Goal: Transaction & Acquisition: Purchase product/service

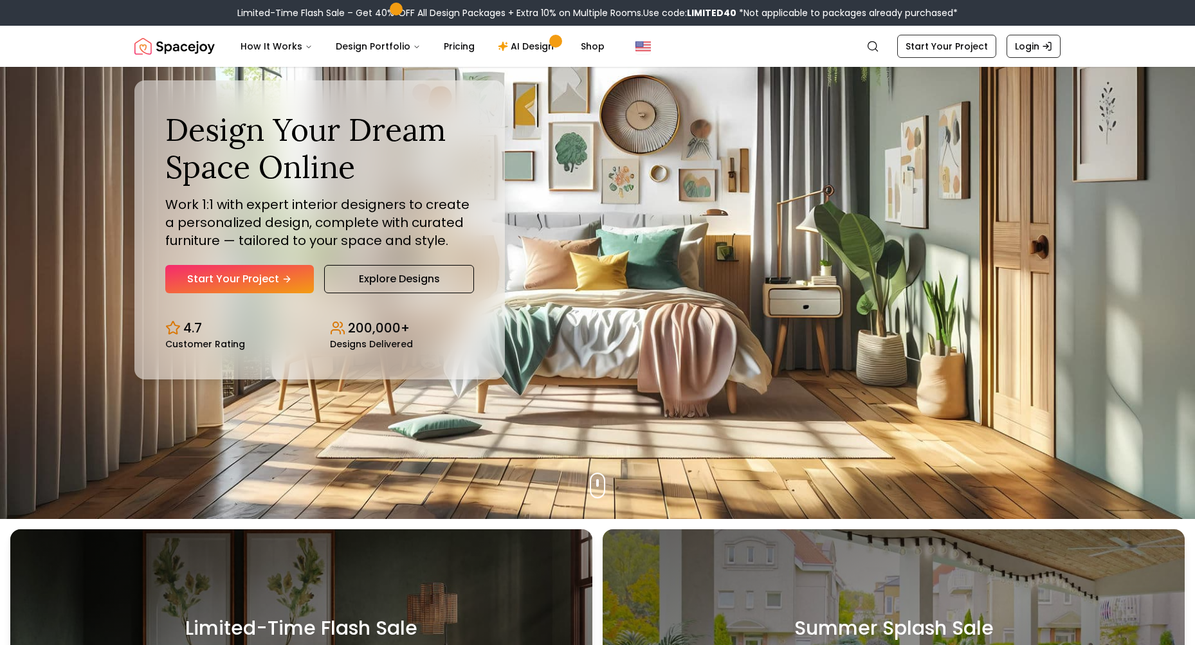
scroll to position [283, 0]
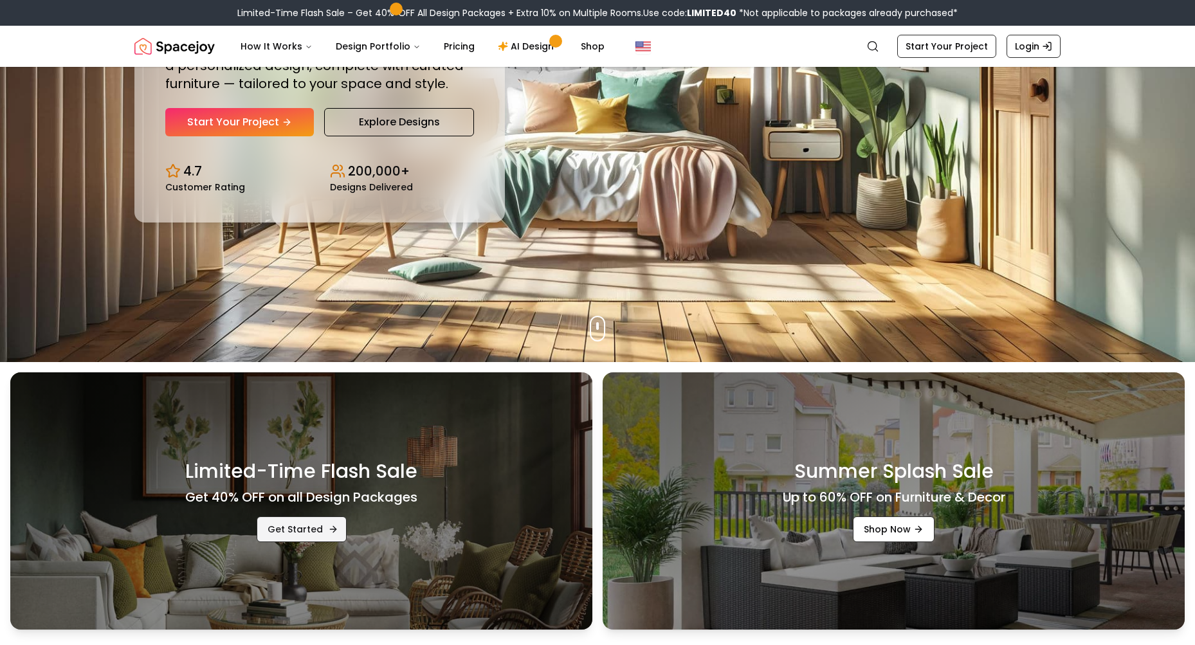
click at [308, 529] on link "Get Started" at bounding box center [302, 530] width 90 height 26
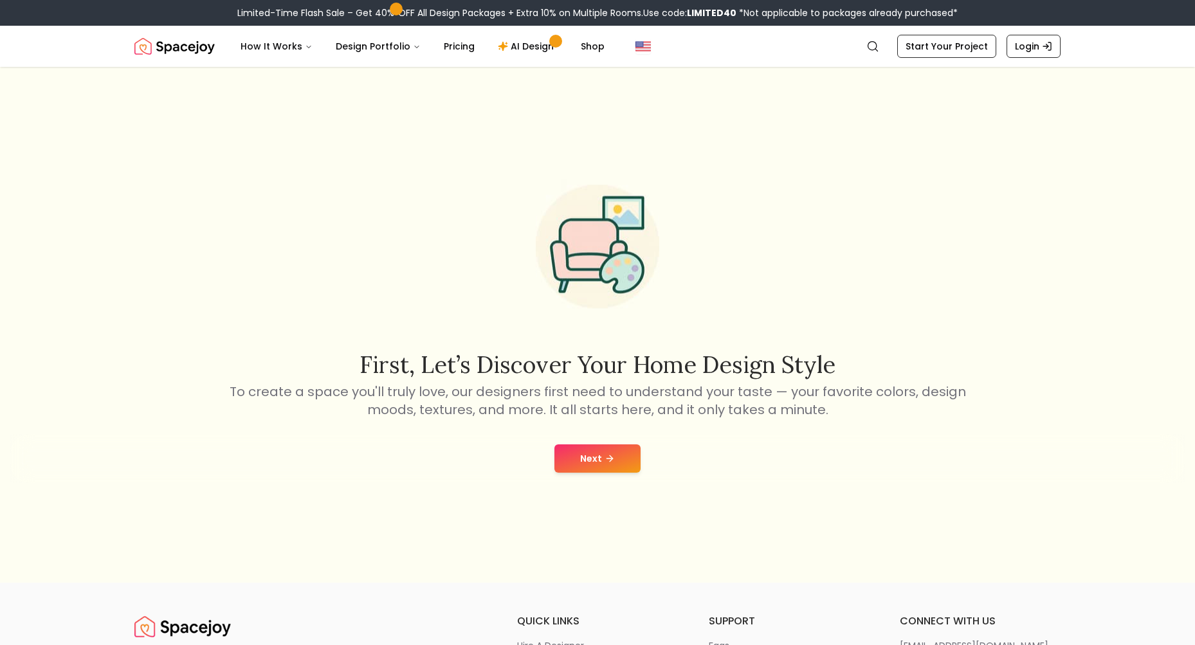
click at [592, 477] on div "Next" at bounding box center [597, 458] width 1175 height 49
click at [600, 460] on button "Next" at bounding box center [598, 459] width 86 height 28
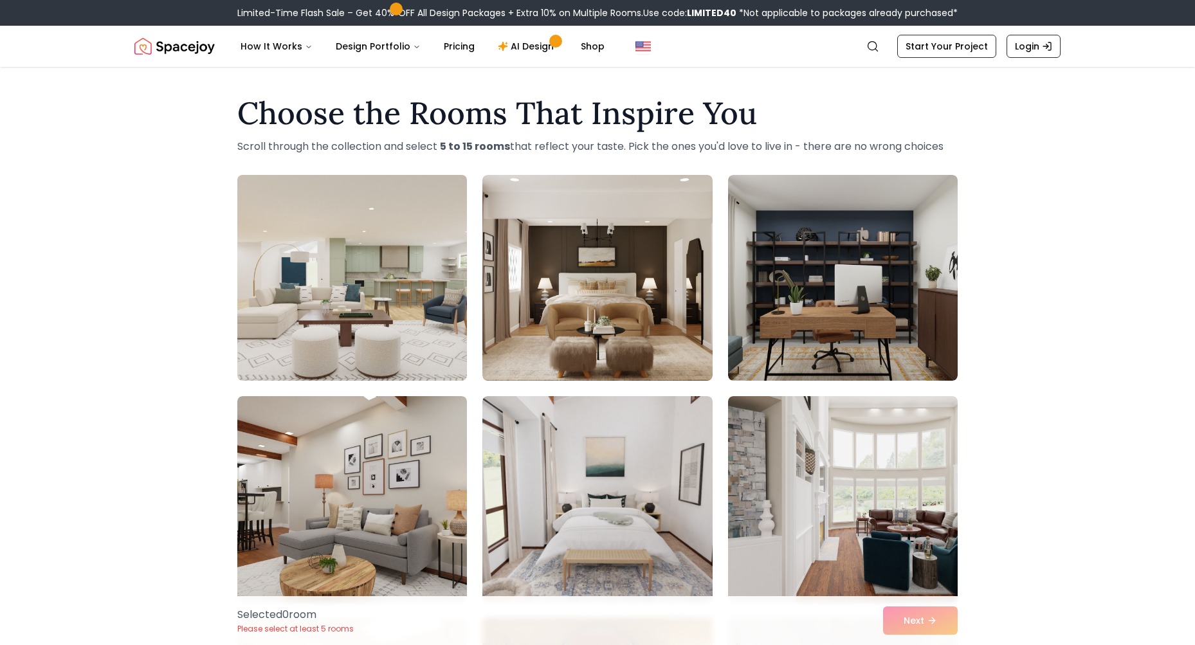
click at [376, 272] on img at bounding box center [352, 278] width 241 height 216
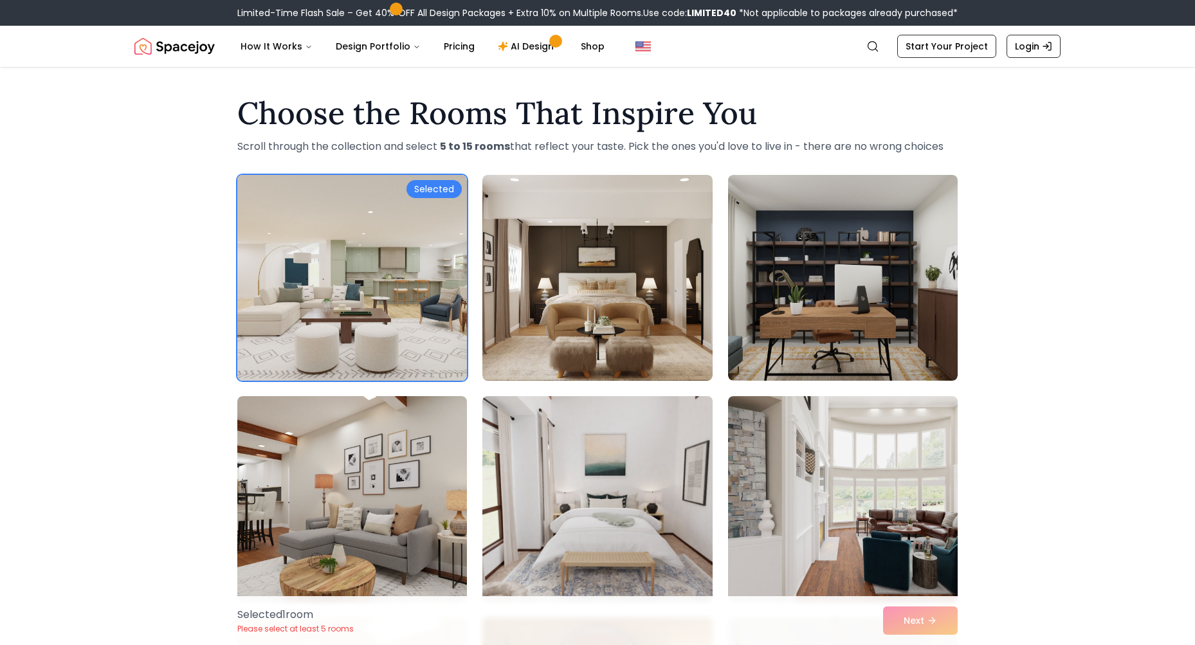
click at [601, 499] on img at bounding box center [597, 499] width 241 height 216
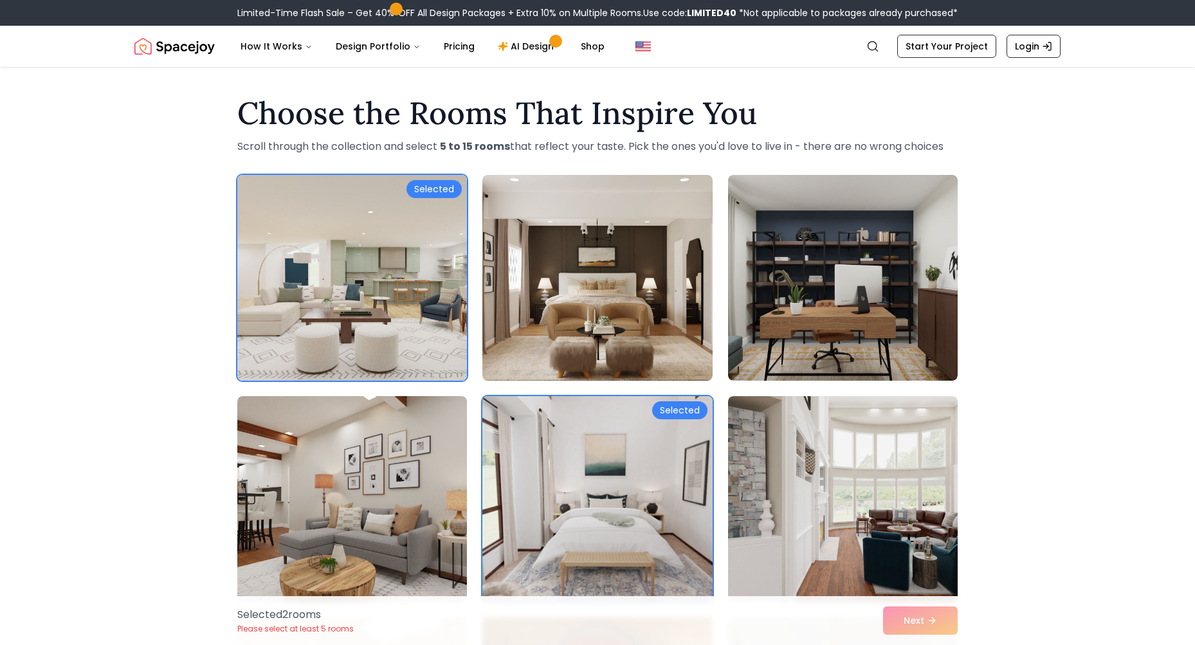
click at [566, 481] on img at bounding box center [597, 499] width 241 height 216
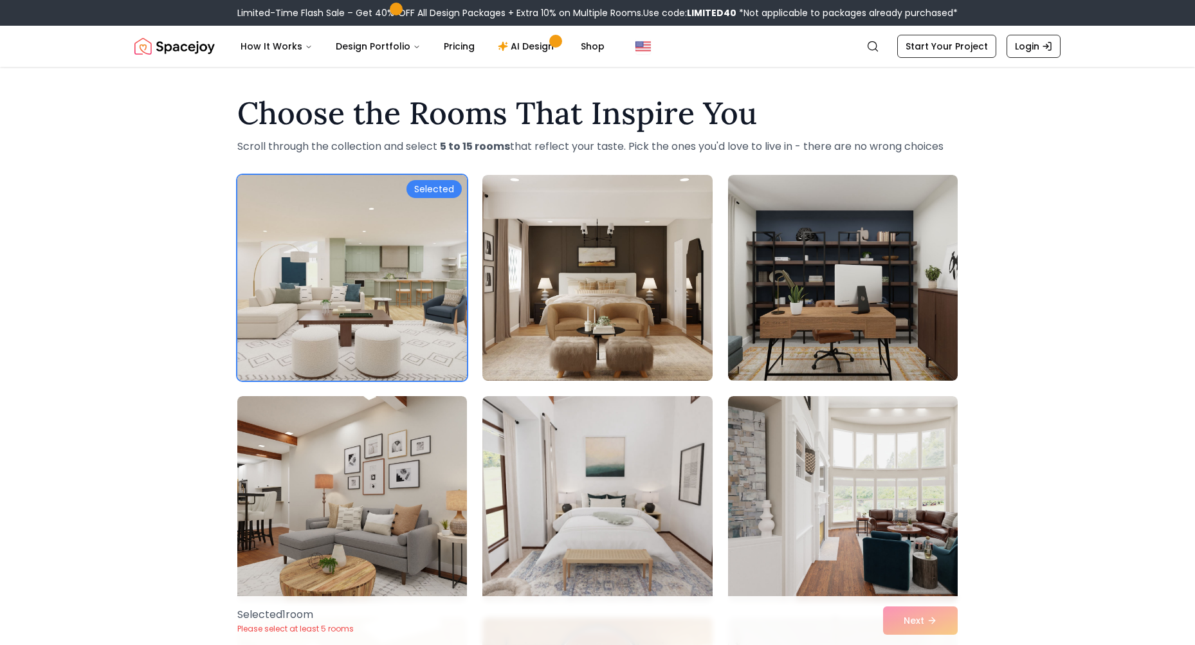
click at [373, 292] on img at bounding box center [352, 278] width 241 height 216
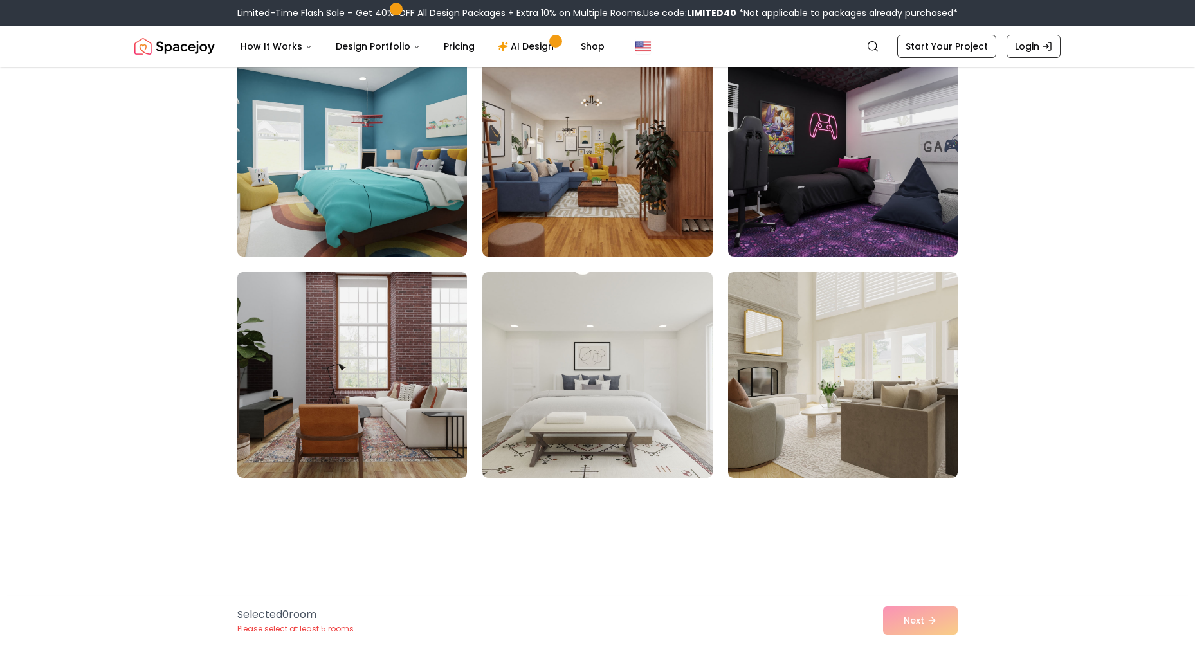
scroll to position [1866, 0]
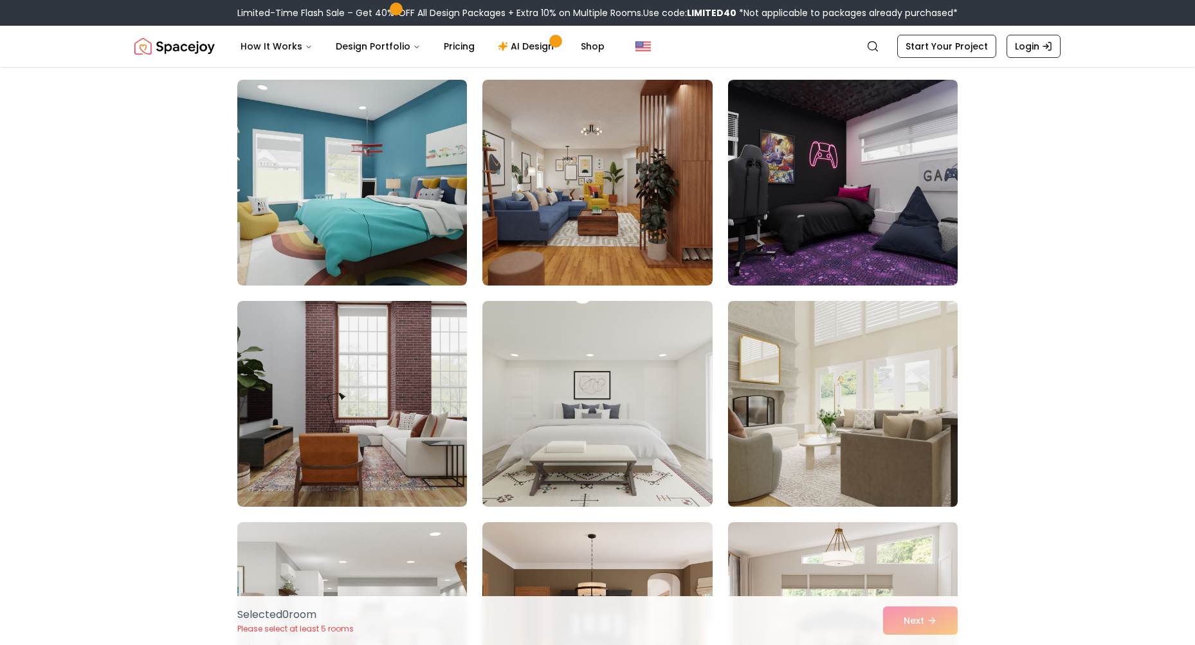
click at [827, 394] on img at bounding box center [843, 404] width 241 height 216
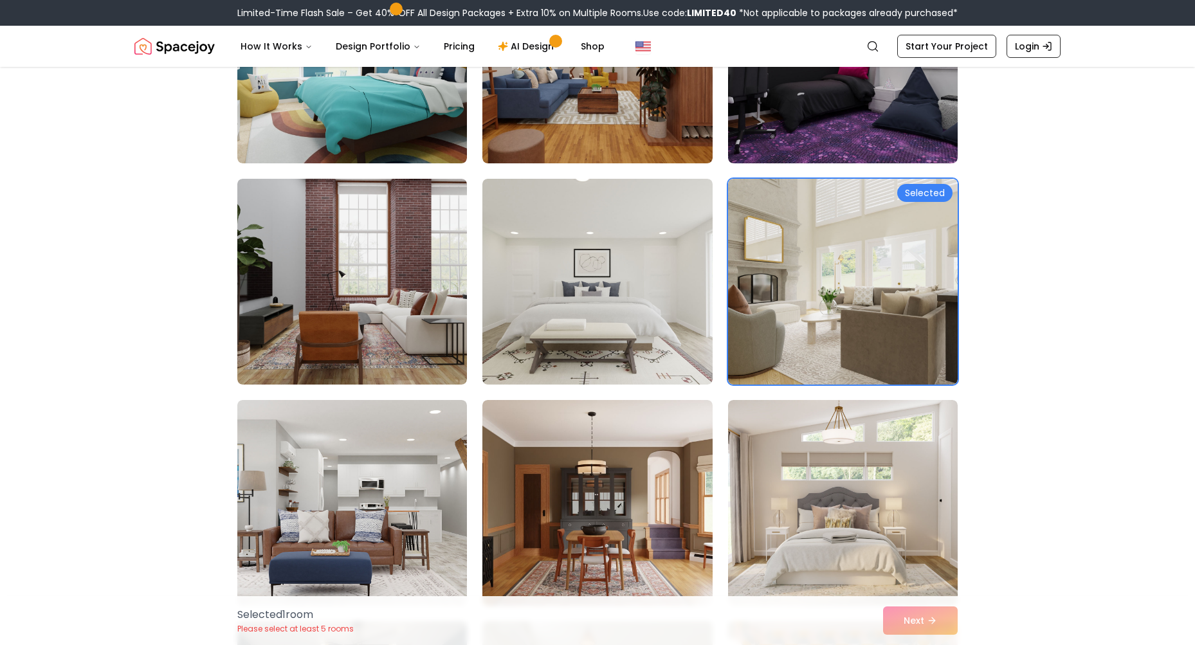
scroll to position [1994, 0]
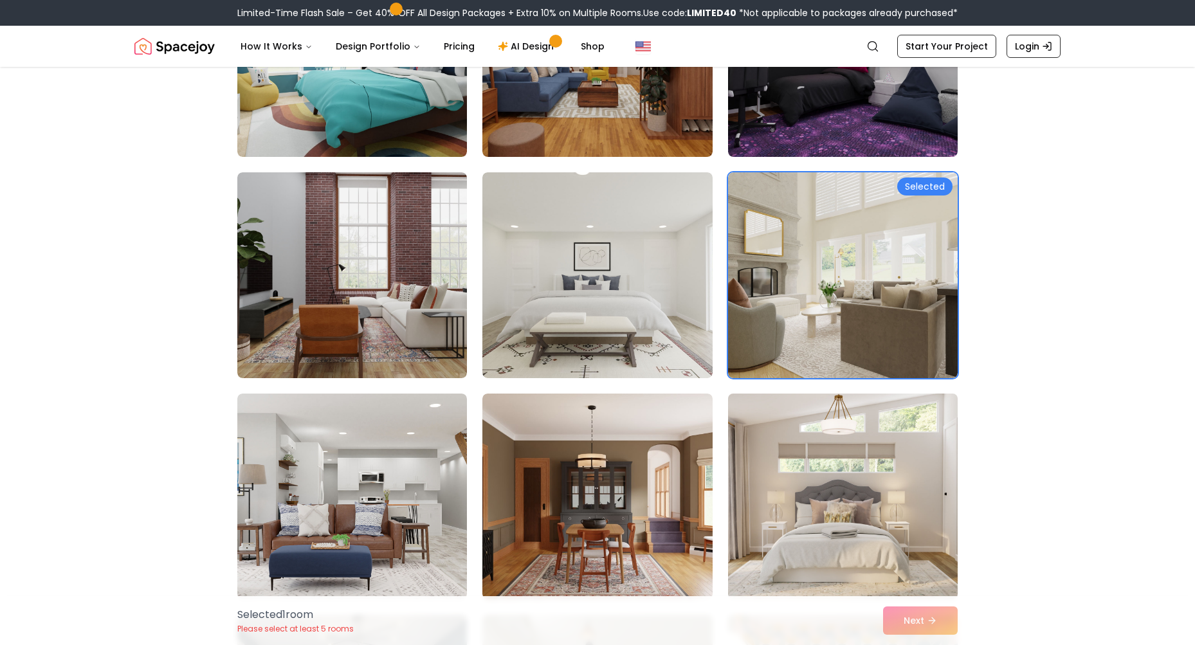
click at [791, 466] on img at bounding box center [843, 497] width 241 height 216
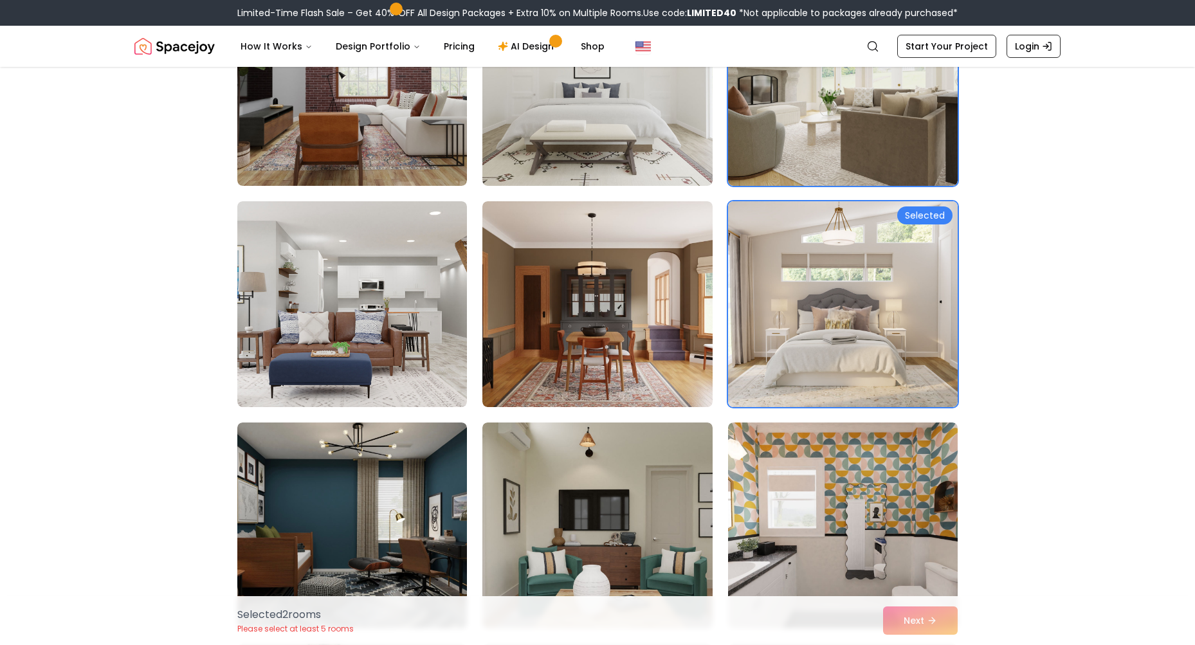
scroll to position [2187, 0]
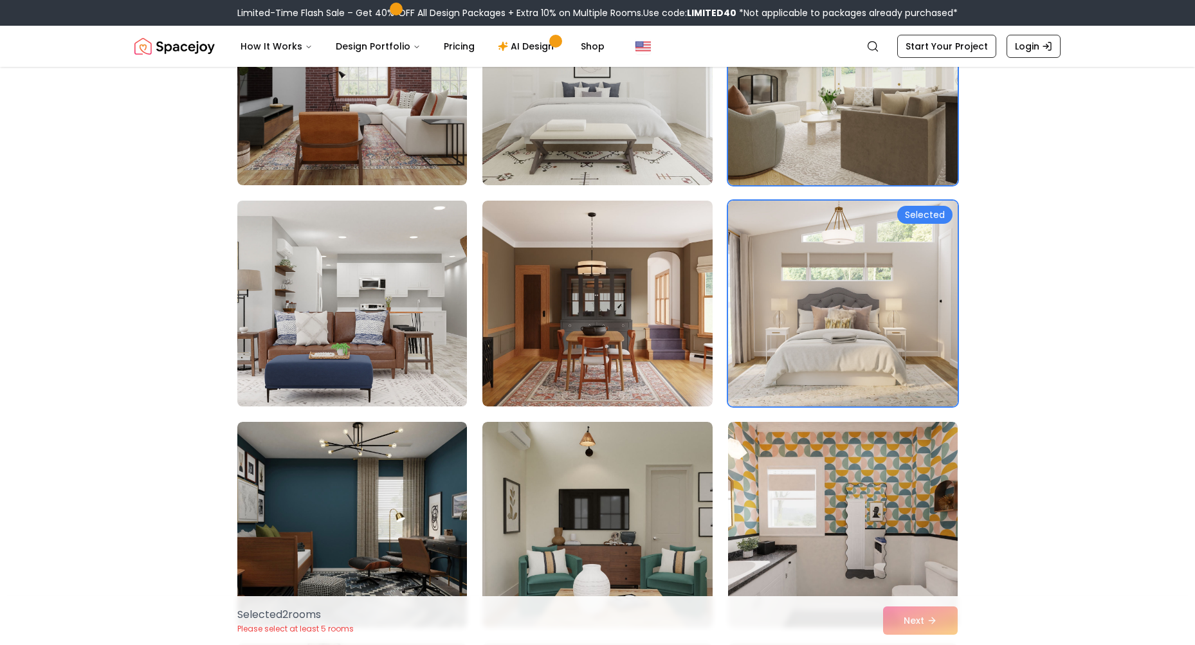
click at [407, 367] on img at bounding box center [352, 304] width 241 height 216
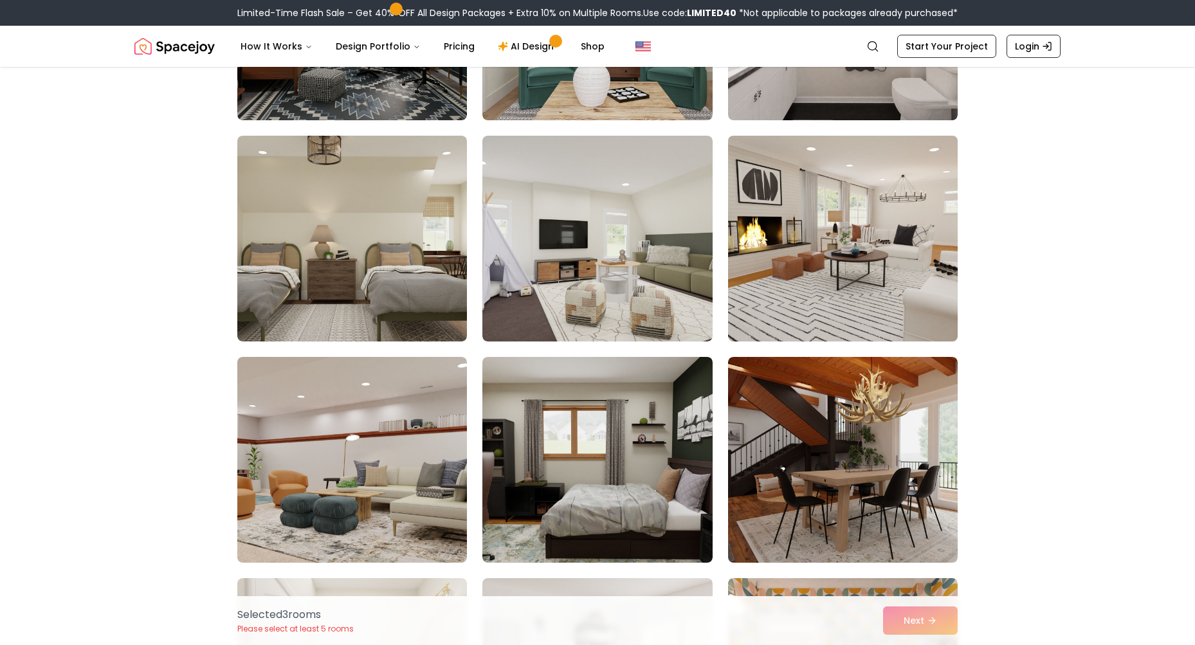
scroll to position [2702, 0]
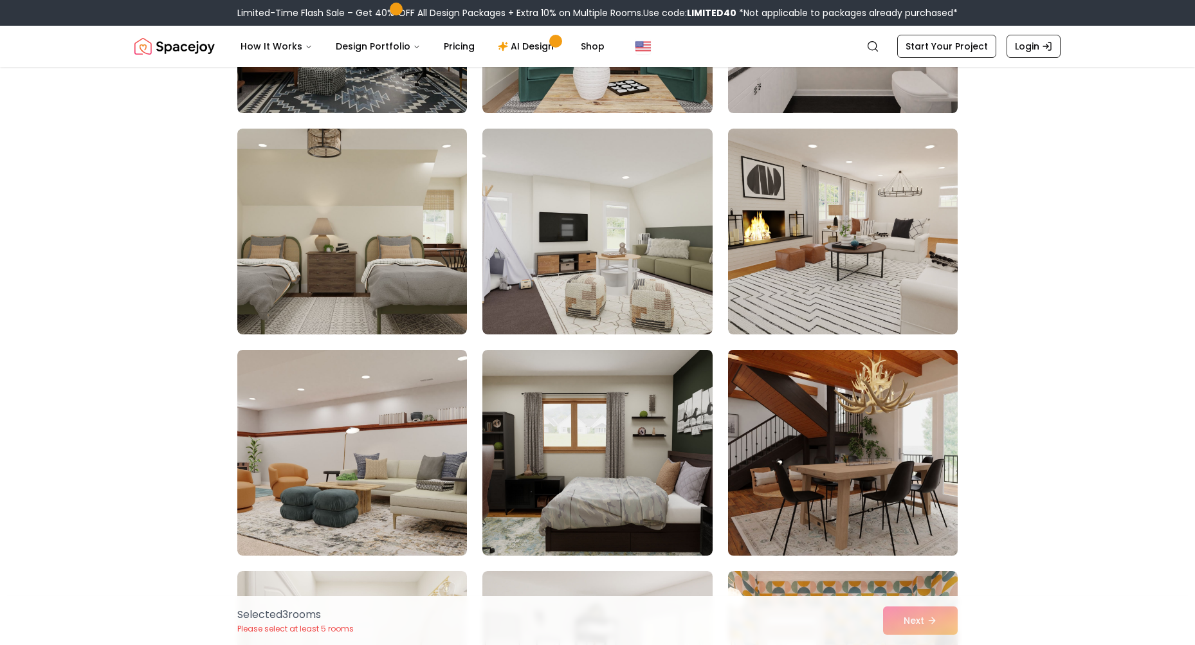
click at [860, 405] on img at bounding box center [843, 453] width 241 height 216
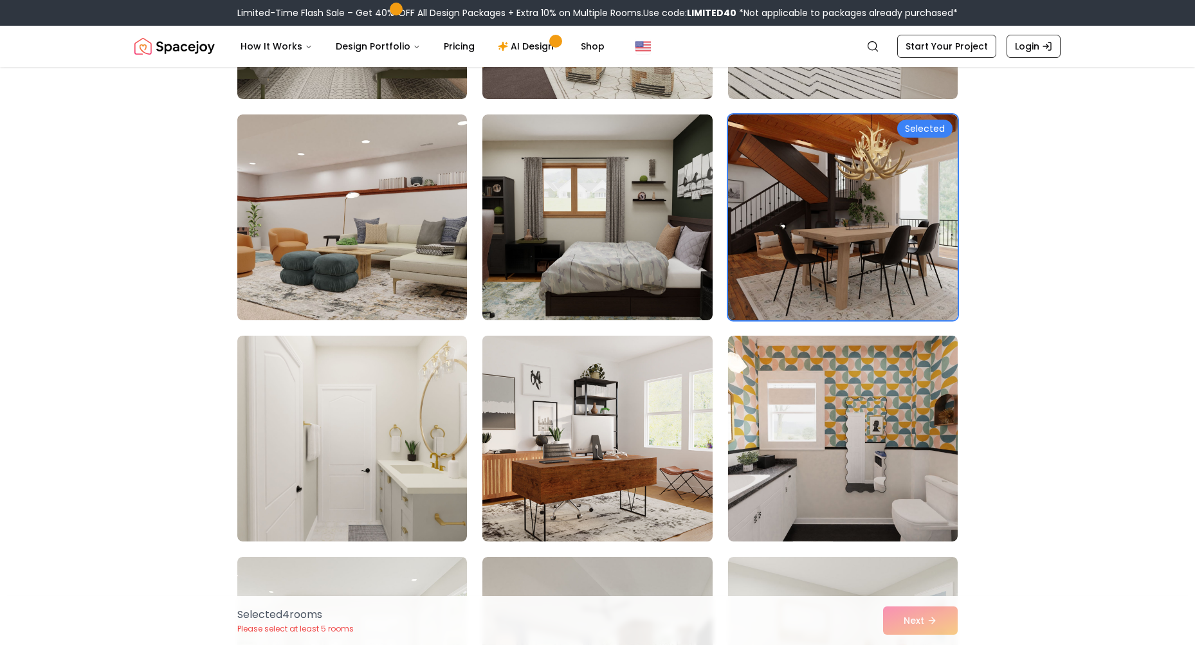
scroll to position [2959, 0]
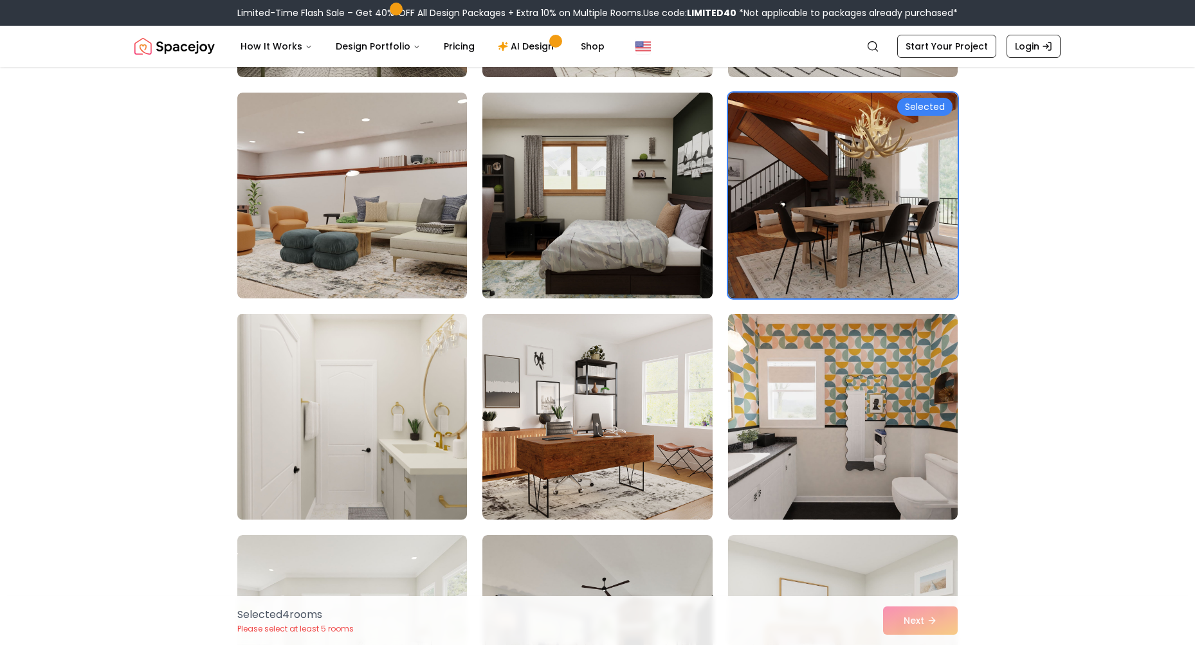
click at [407, 456] on img at bounding box center [352, 417] width 241 height 216
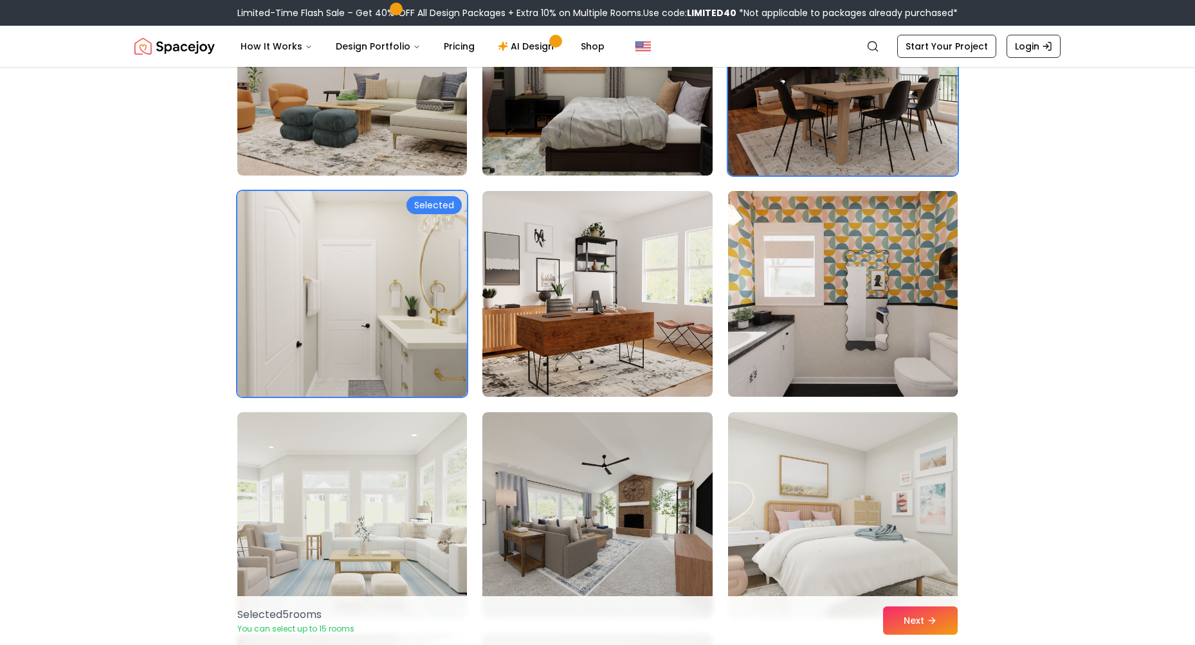
scroll to position [3088, 0]
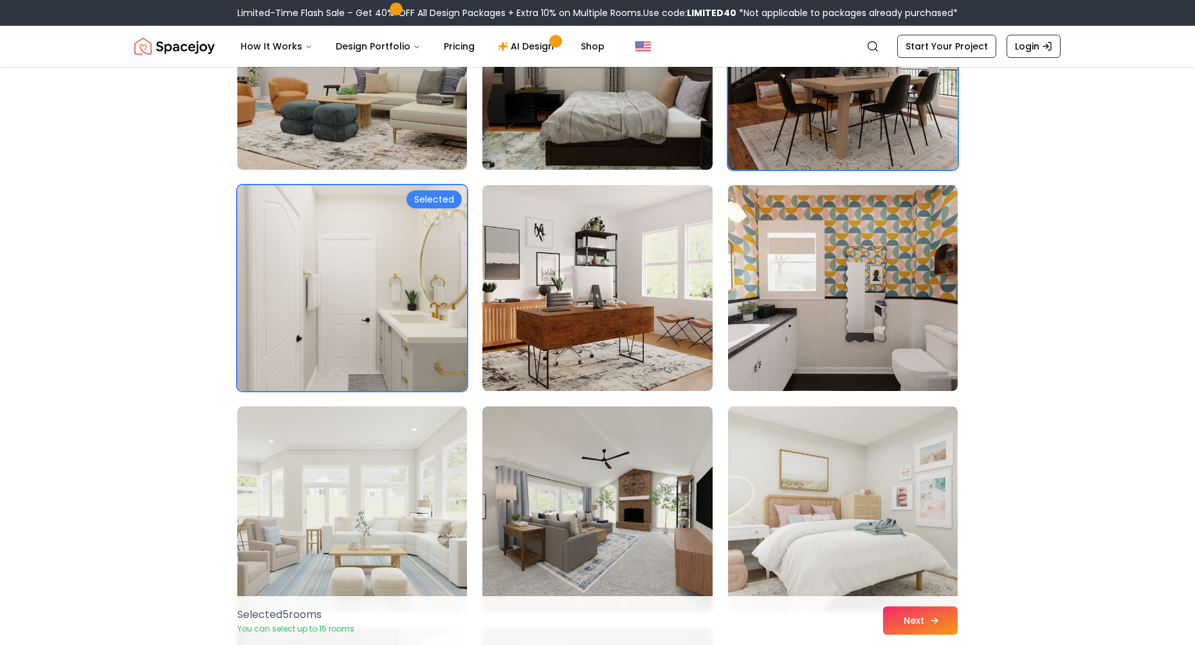
click at [912, 619] on button "Next" at bounding box center [920, 621] width 75 height 28
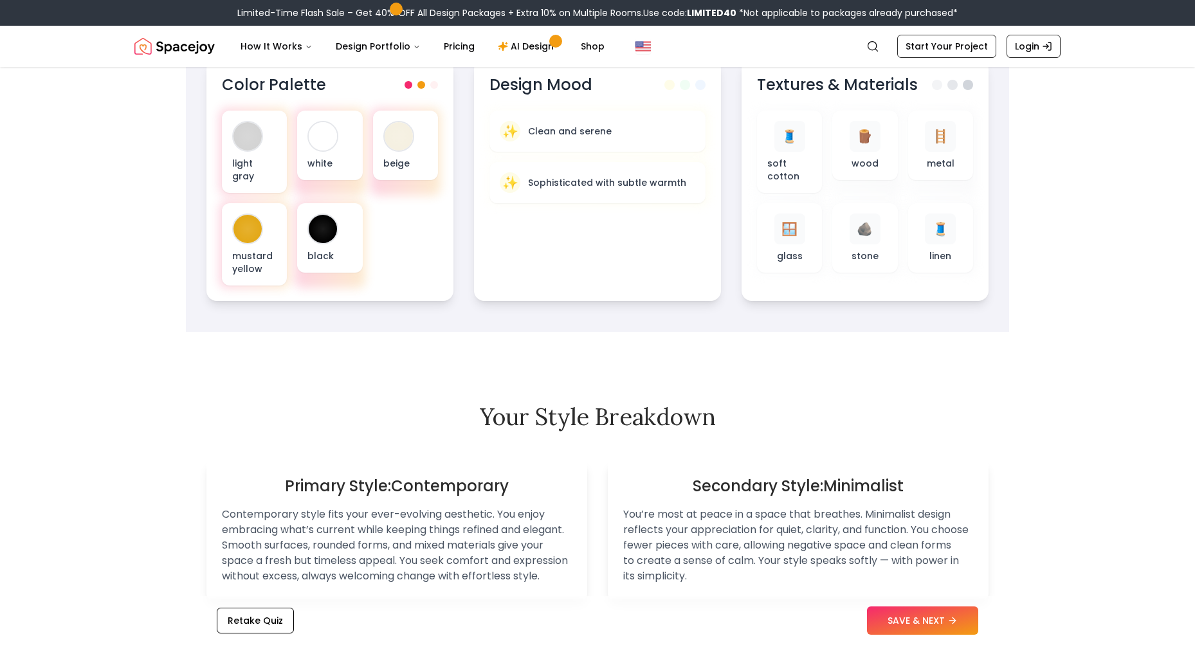
scroll to position [322, 0]
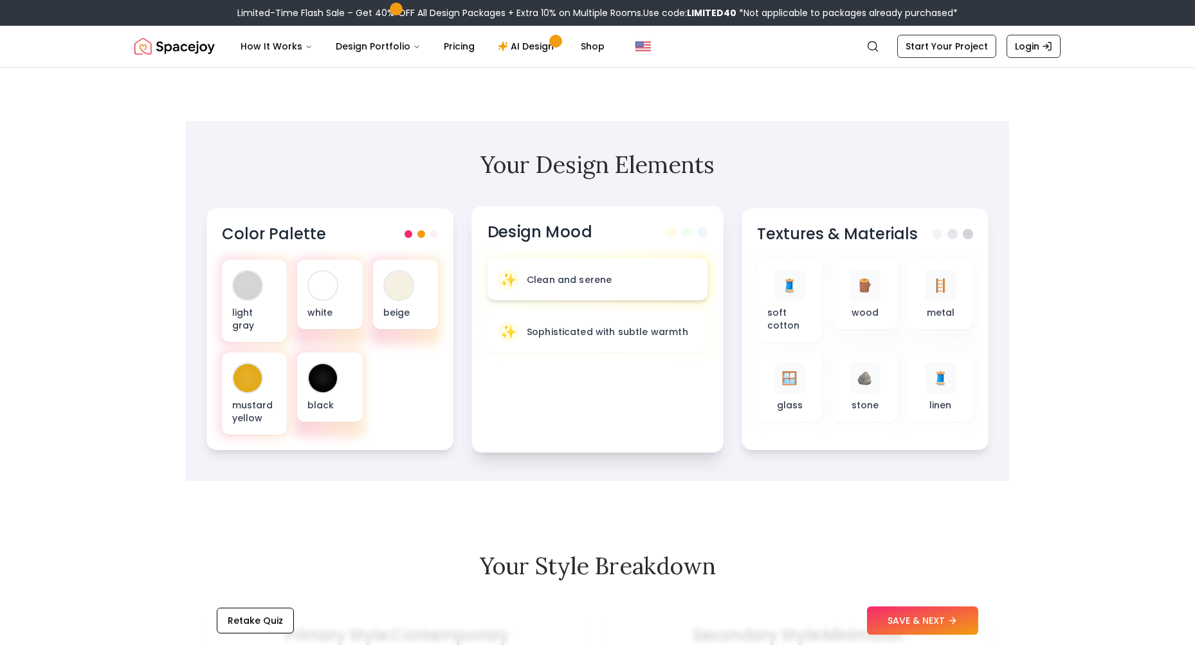
click at [611, 287] on div "✨ Clean and serene" at bounding box center [597, 279] width 199 height 21
click at [589, 280] on p "Clean and serene" at bounding box center [570, 279] width 86 height 13
click at [613, 330] on p "Sophisticated with subtle warmth" at bounding box center [607, 332] width 161 height 13
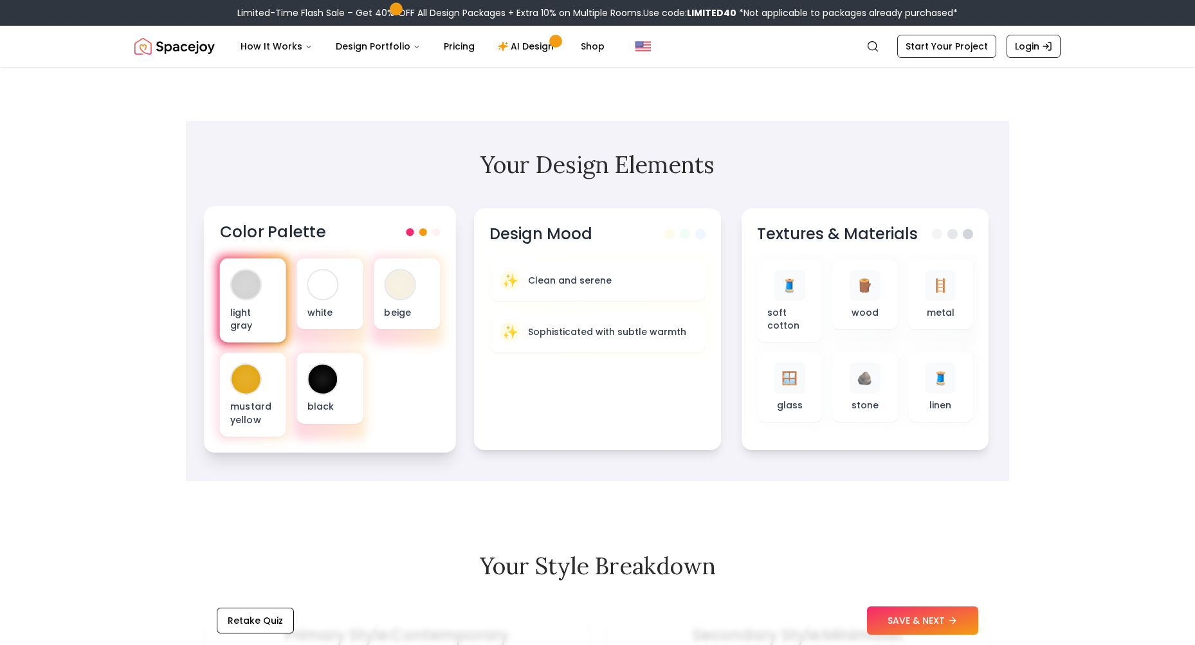
click at [259, 302] on div "light gray" at bounding box center [253, 301] width 66 height 84
click at [321, 305] on div "white" at bounding box center [330, 294] width 66 height 71
click at [321, 279] on div at bounding box center [323, 284] width 29 height 29
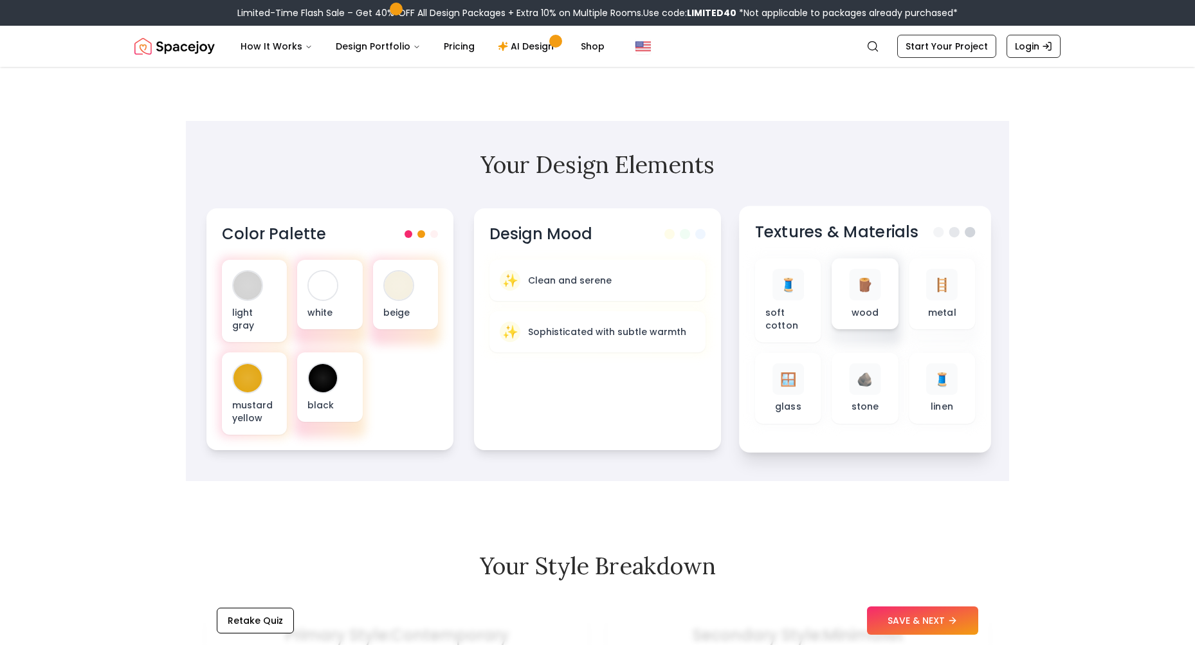
click at [879, 291] on div "🪵" at bounding box center [866, 285] width 32 height 32
click at [928, 320] on div "🪜 metal" at bounding box center [942, 294] width 66 height 71
click at [948, 384] on span "🧵" at bounding box center [942, 379] width 17 height 19
click at [943, 335] on div at bounding box center [943, 300] width 72 height 89
click at [879, 286] on div "🪵" at bounding box center [866, 285] width 32 height 32
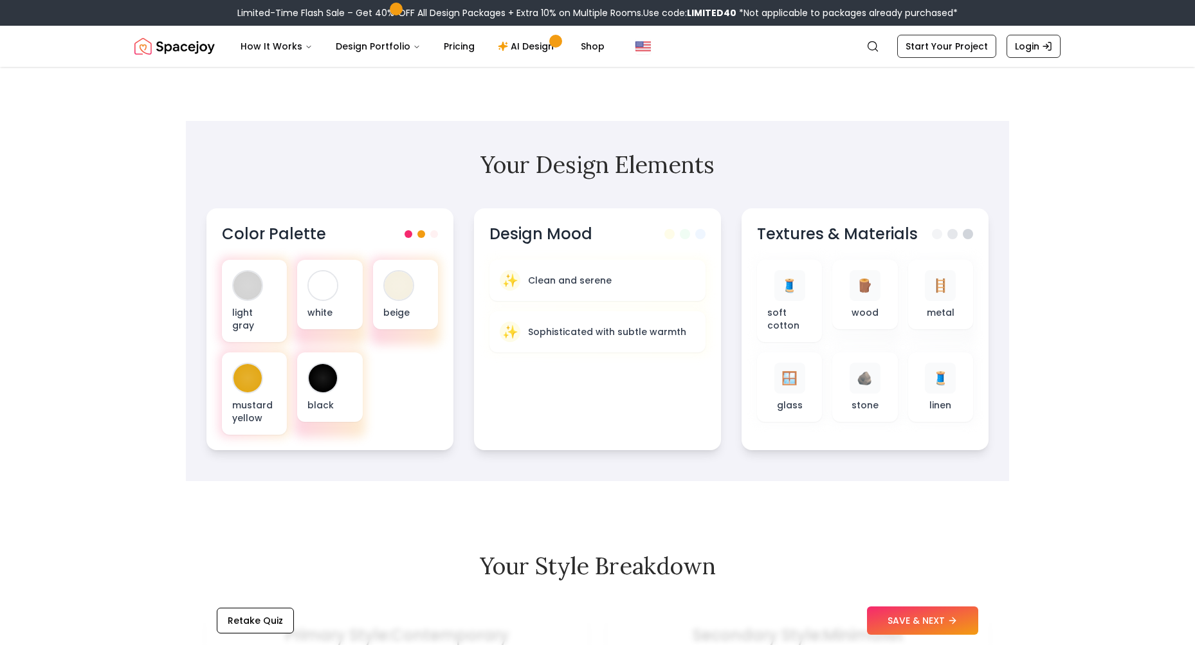
click at [704, 192] on section "Your Design Elements Color Palette light gray white beige mustard yellow black …" at bounding box center [598, 301] width 824 height 360
click at [697, 232] on div at bounding box center [687, 232] width 42 height 10
click at [636, 44] on img "Global" at bounding box center [643, 46] width 15 height 15
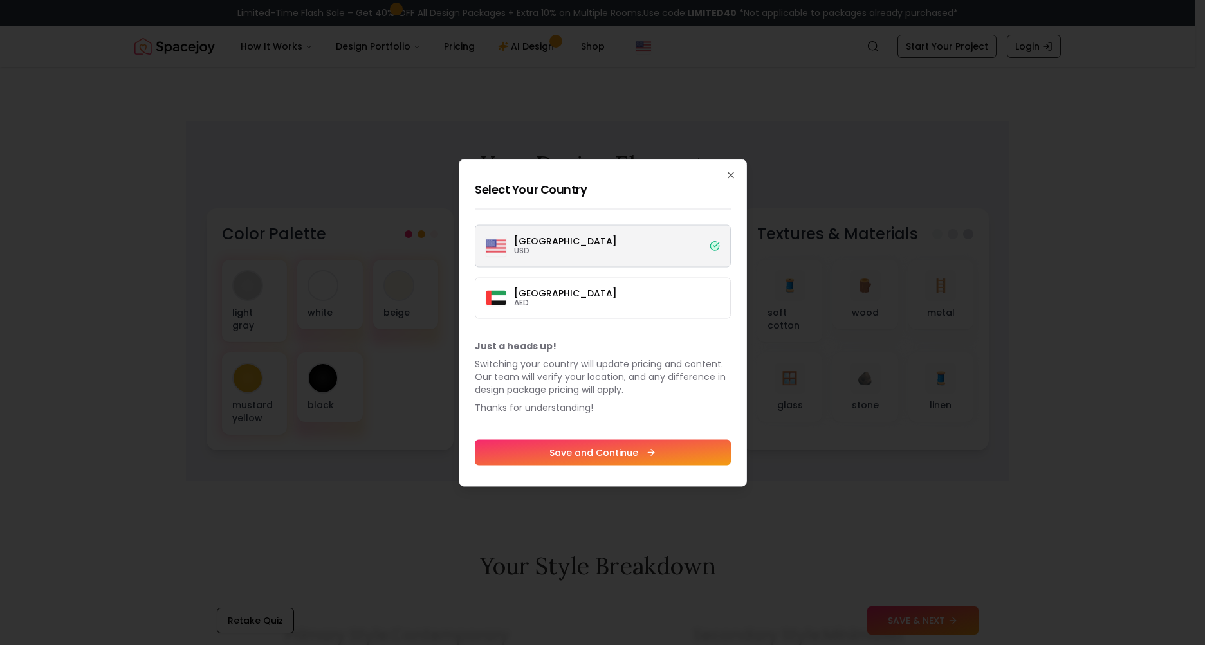
click at [691, 249] on label "United States USD" at bounding box center [603, 246] width 256 height 42
click at [0, 0] on button "United States USD" at bounding box center [0, 0] width 0 height 0
click at [664, 452] on button "Save and Continue" at bounding box center [603, 452] width 256 height 26
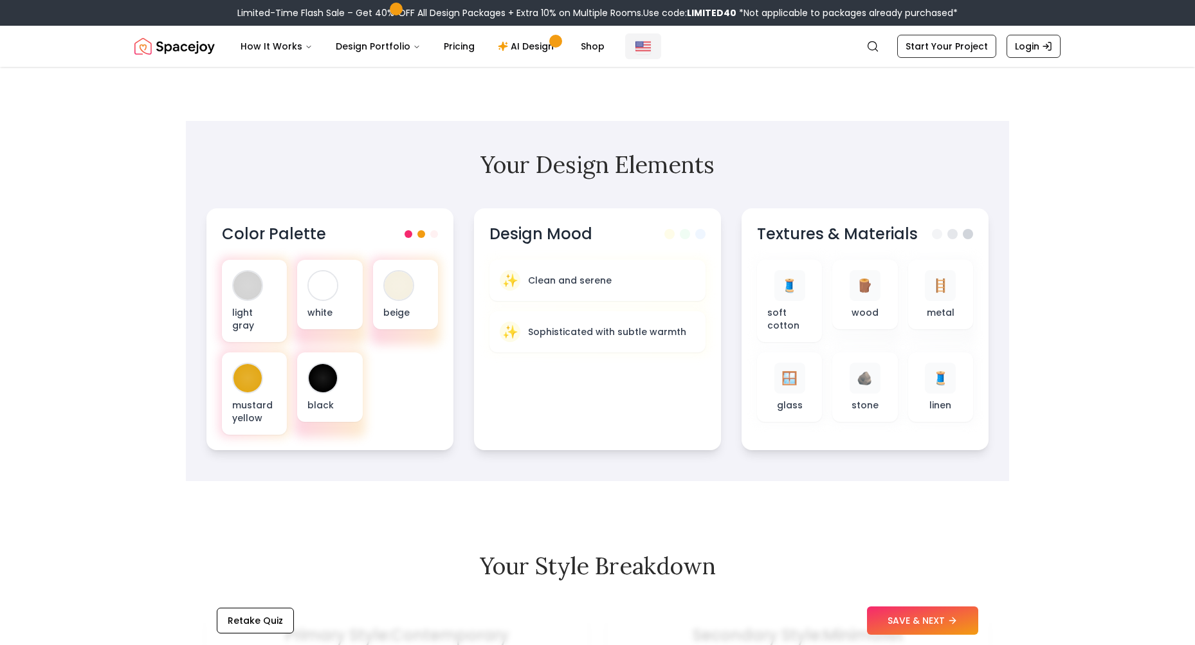
click at [636, 44] on img "Global" at bounding box center [643, 46] width 15 height 15
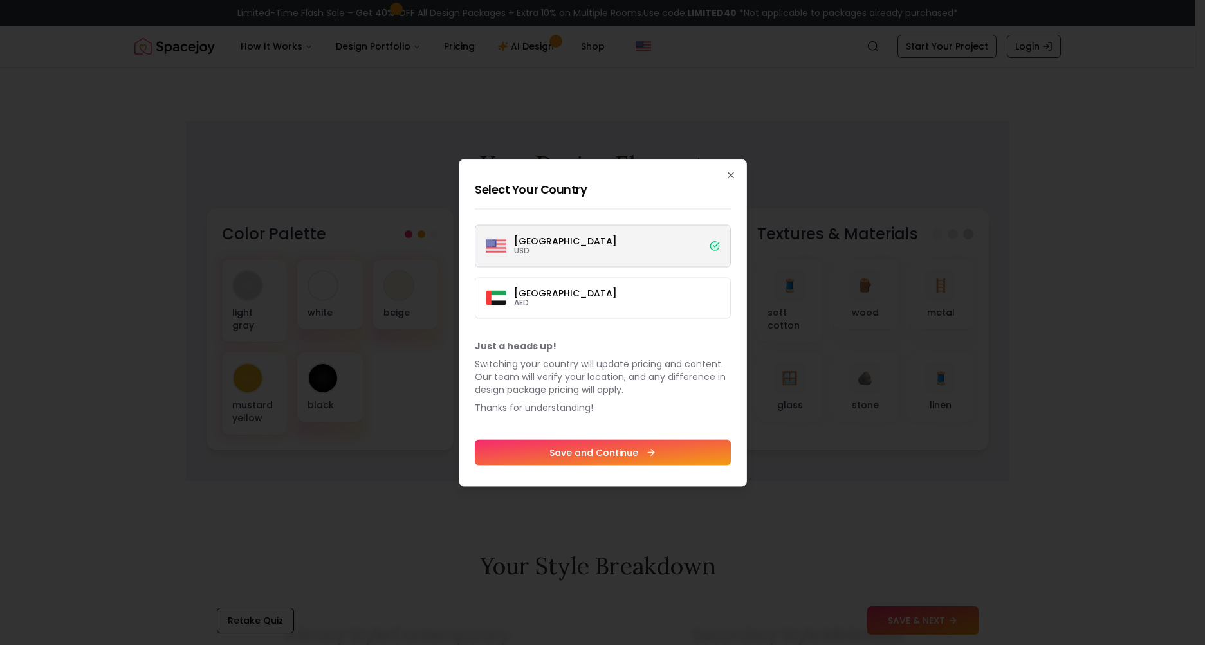
click at [585, 443] on button "Save and Continue" at bounding box center [603, 452] width 256 height 26
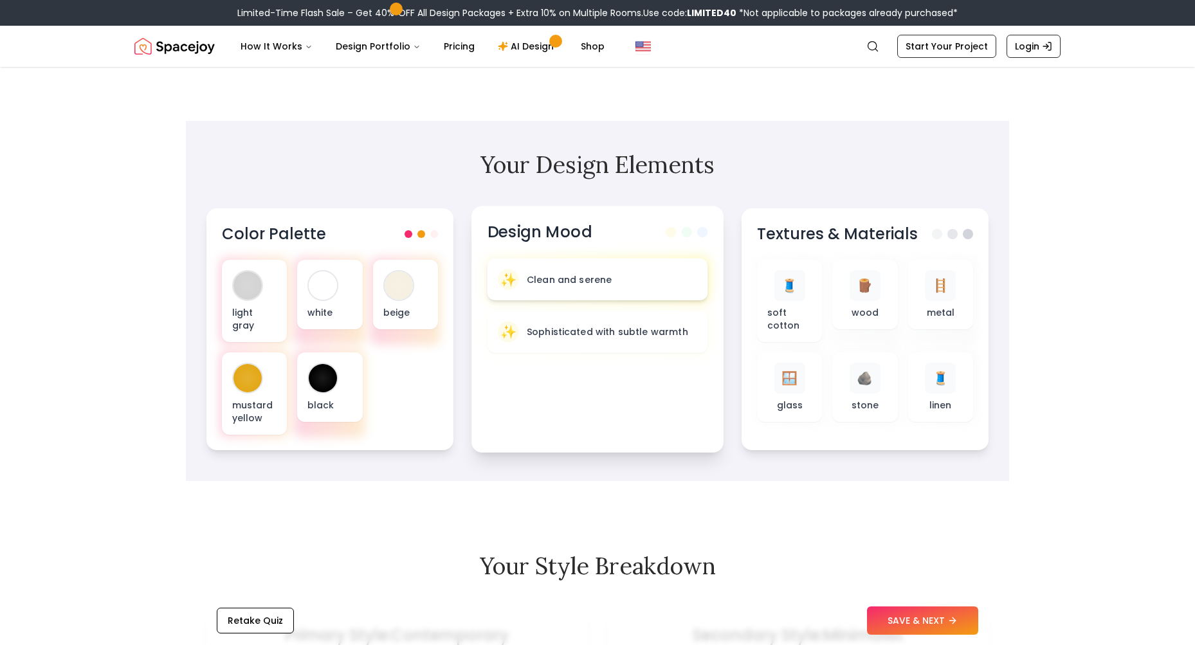
drag, startPoint x: 558, startPoint y: 293, endPoint x: 458, endPoint y: 298, distance: 100.5
click at [558, 293] on div "✨ Clean and serene" at bounding box center [598, 280] width 221 height 42
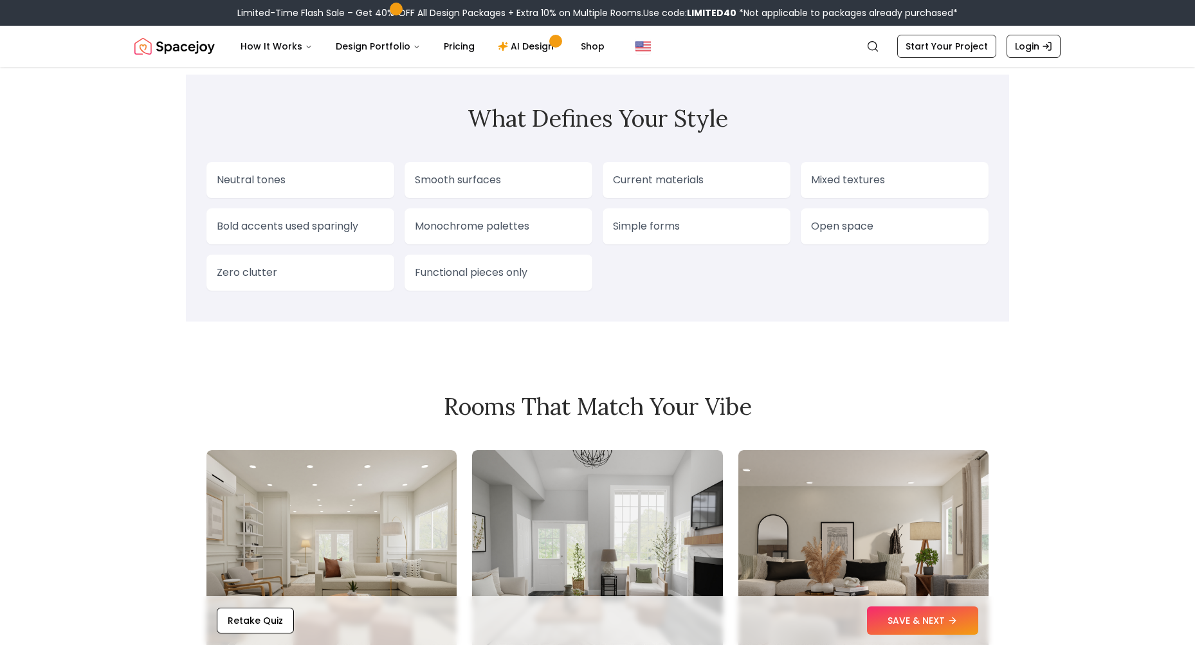
scroll to position [1094, 0]
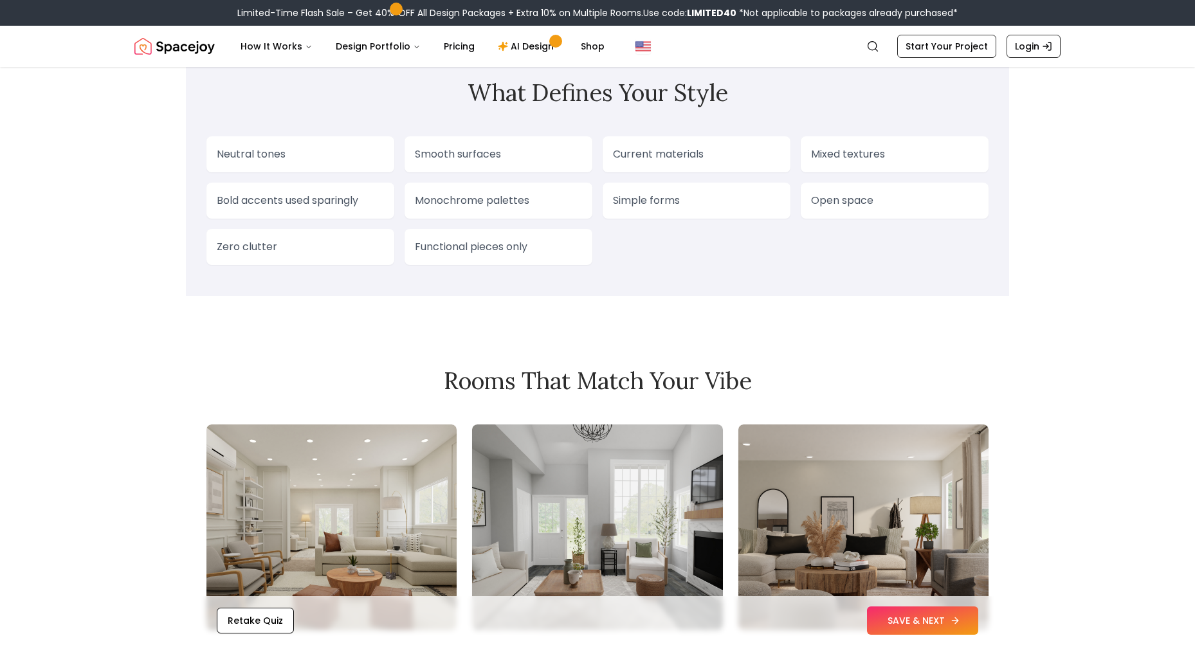
click at [919, 621] on button "SAVE & NEXT" at bounding box center [922, 621] width 111 height 28
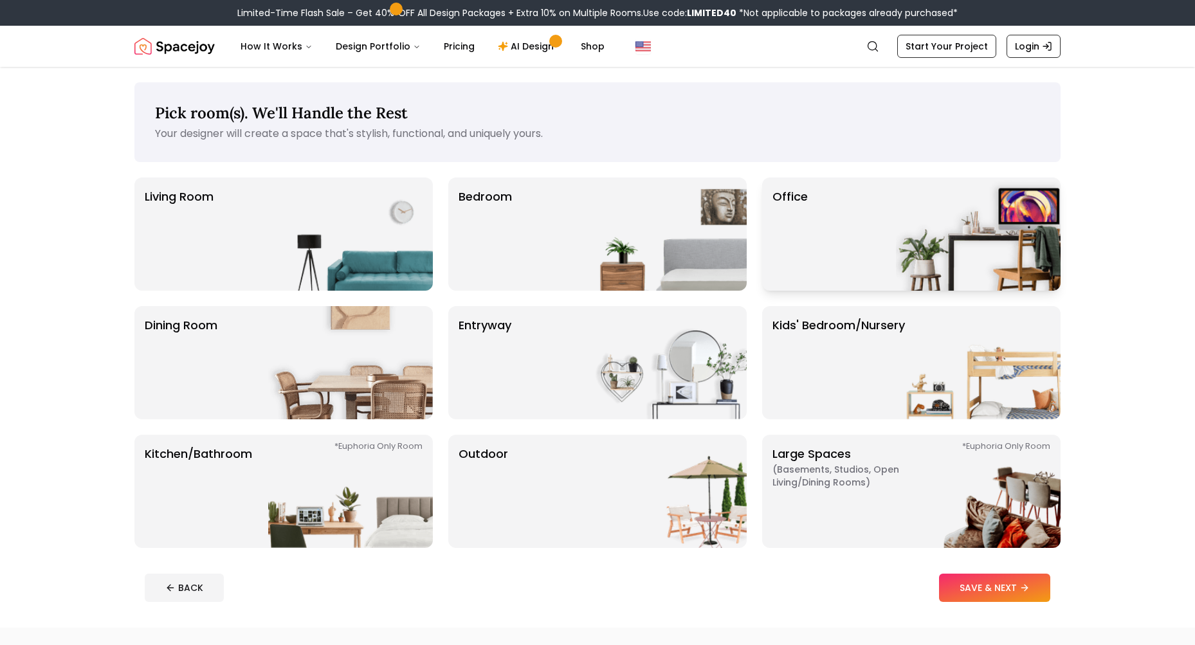
click at [923, 256] on img at bounding box center [978, 234] width 165 height 113
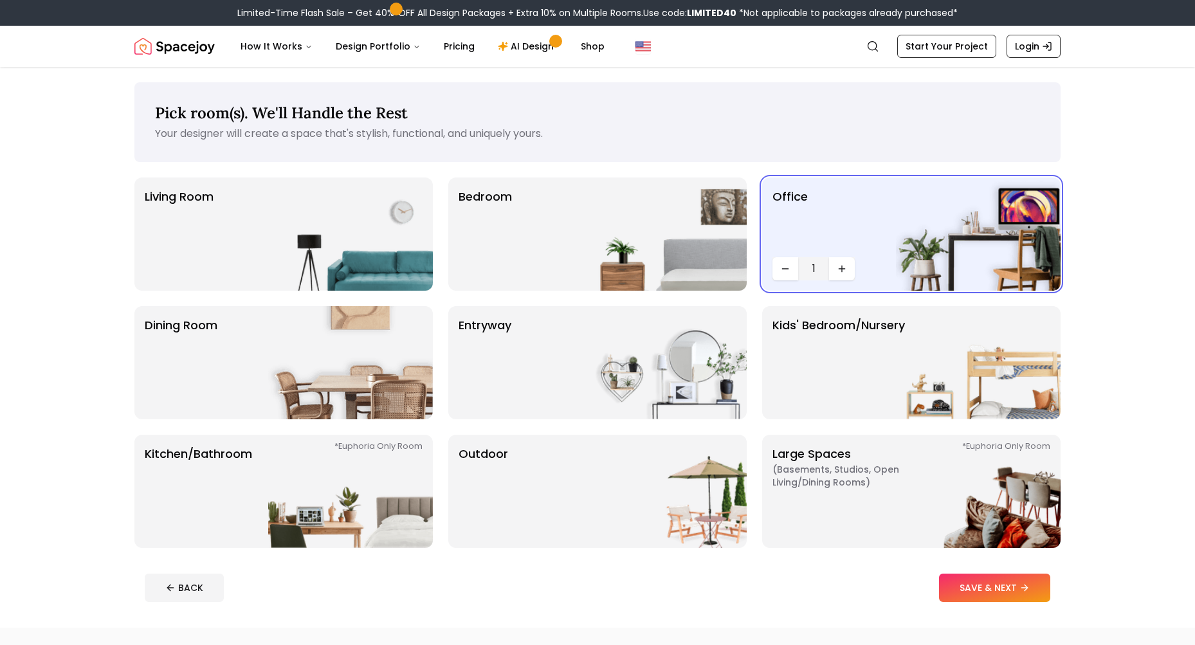
drag, startPoint x: 993, startPoint y: 582, endPoint x: 986, endPoint y: 586, distance: 8.9
click at [988, 586] on button "SAVE & NEXT" at bounding box center [994, 588] width 111 height 28
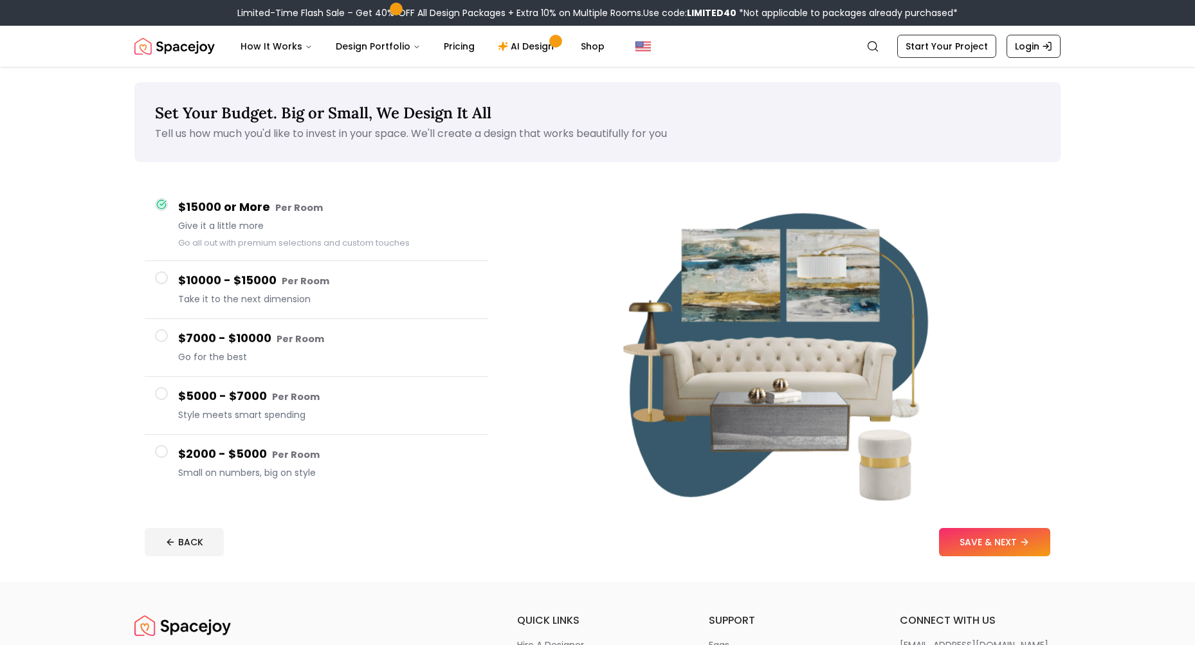
drag, startPoint x: 271, startPoint y: 198, endPoint x: 271, endPoint y: 207, distance: 9.7
click at [271, 204] on button "$15000 or More Per Room Give it a little more Go all out with premium selection…" at bounding box center [317, 224] width 344 height 73
drag, startPoint x: 966, startPoint y: 544, endPoint x: 953, endPoint y: 545, distance: 12.9
click at [965, 544] on button "SAVE & NEXT" at bounding box center [994, 542] width 111 height 28
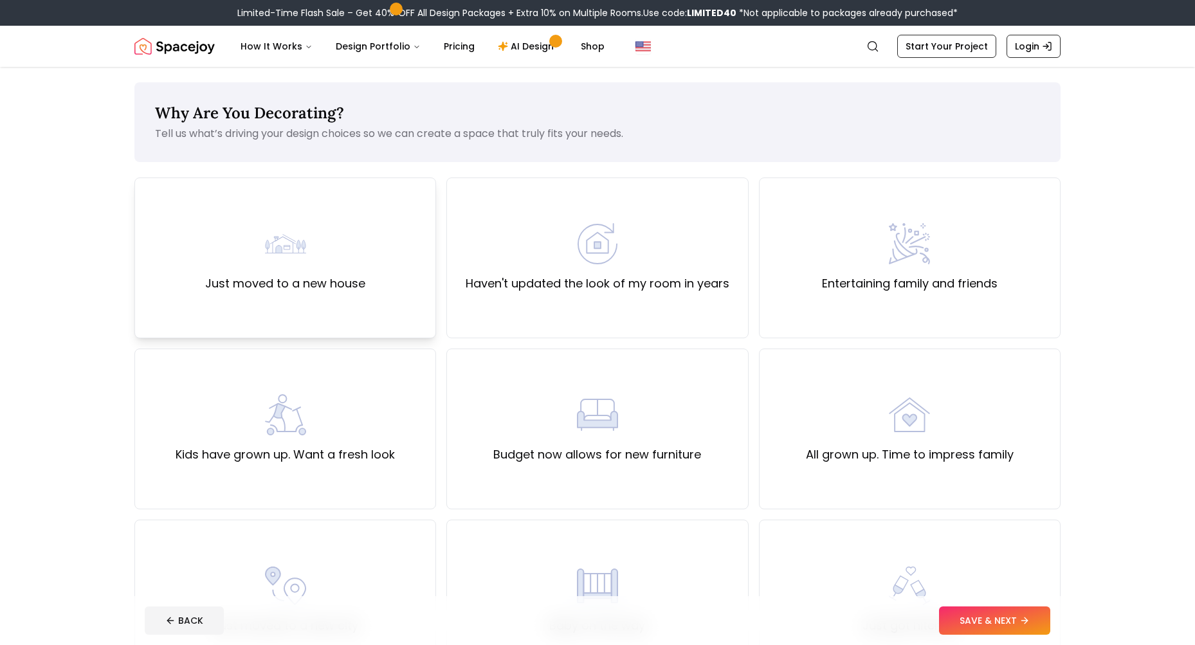
click at [341, 293] on div "Just moved to a new house" at bounding box center [285, 258] width 302 height 161
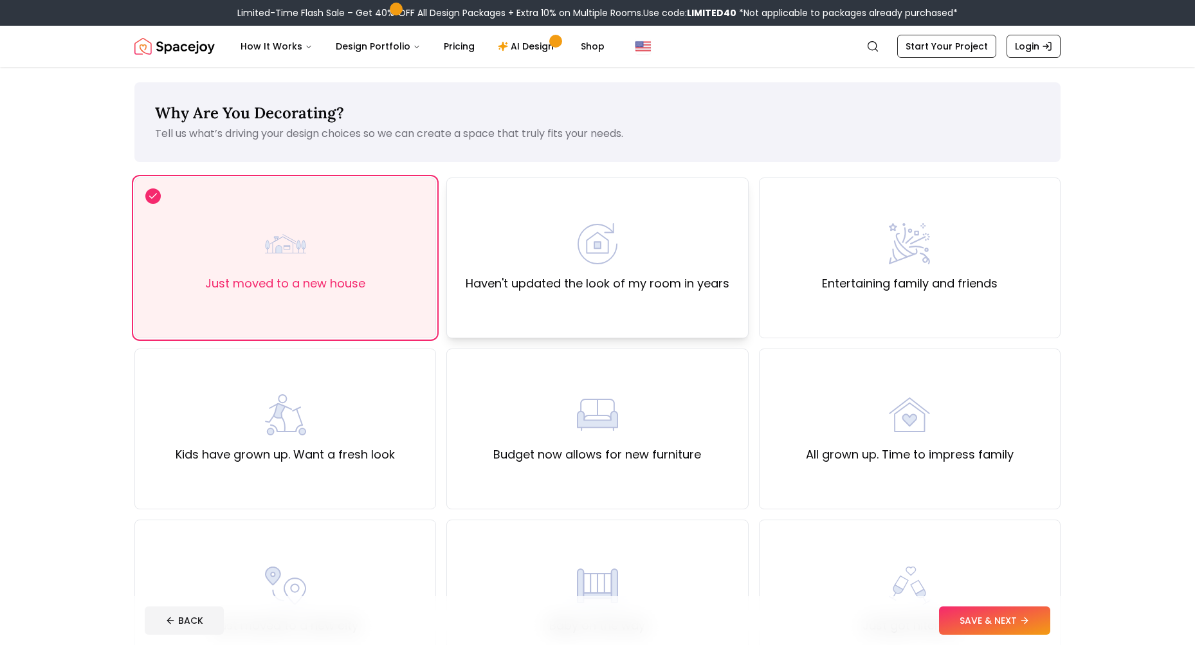
click at [606, 233] on img at bounding box center [597, 243] width 41 height 41
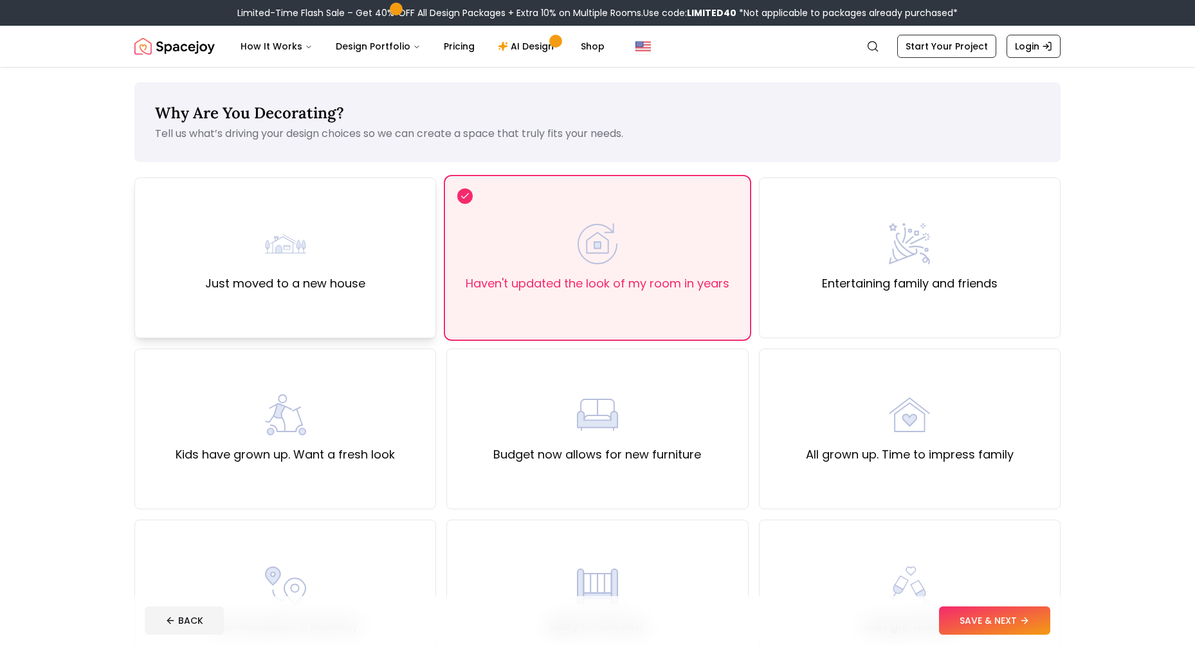
click at [380, 277] on div "Just moved to a new house" at bounding box center [285, 258] width 302 height 161
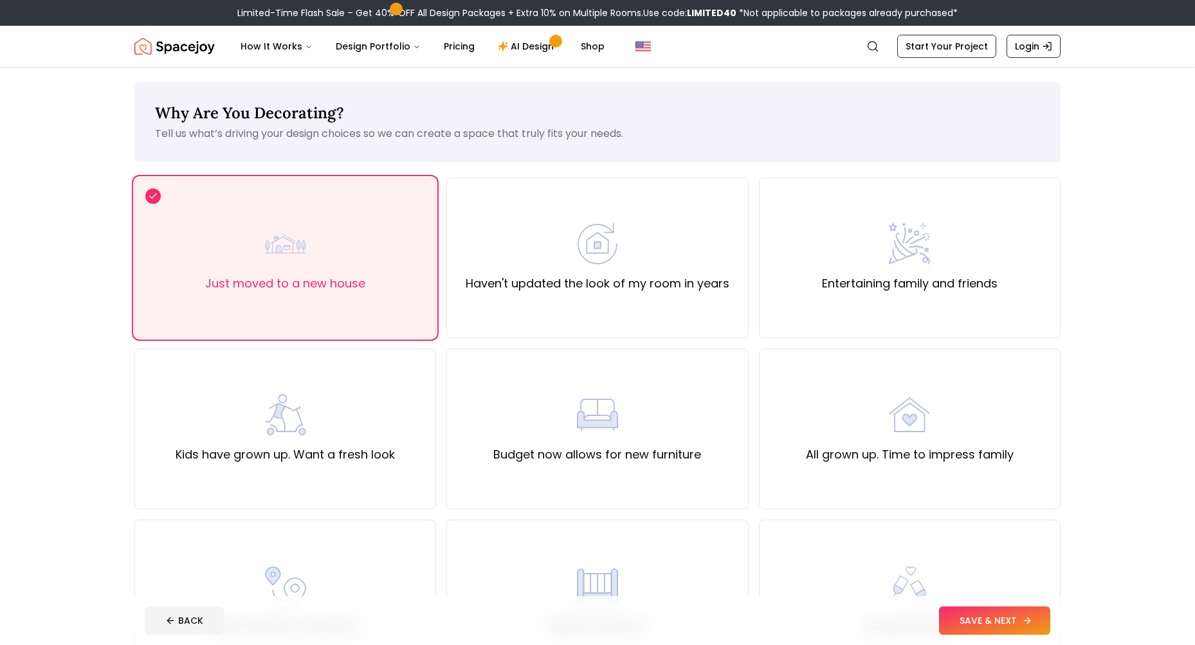
click at [984, 621] on button "SAVE & NEXT" at bounding box center [994, 621] width 111 height 28
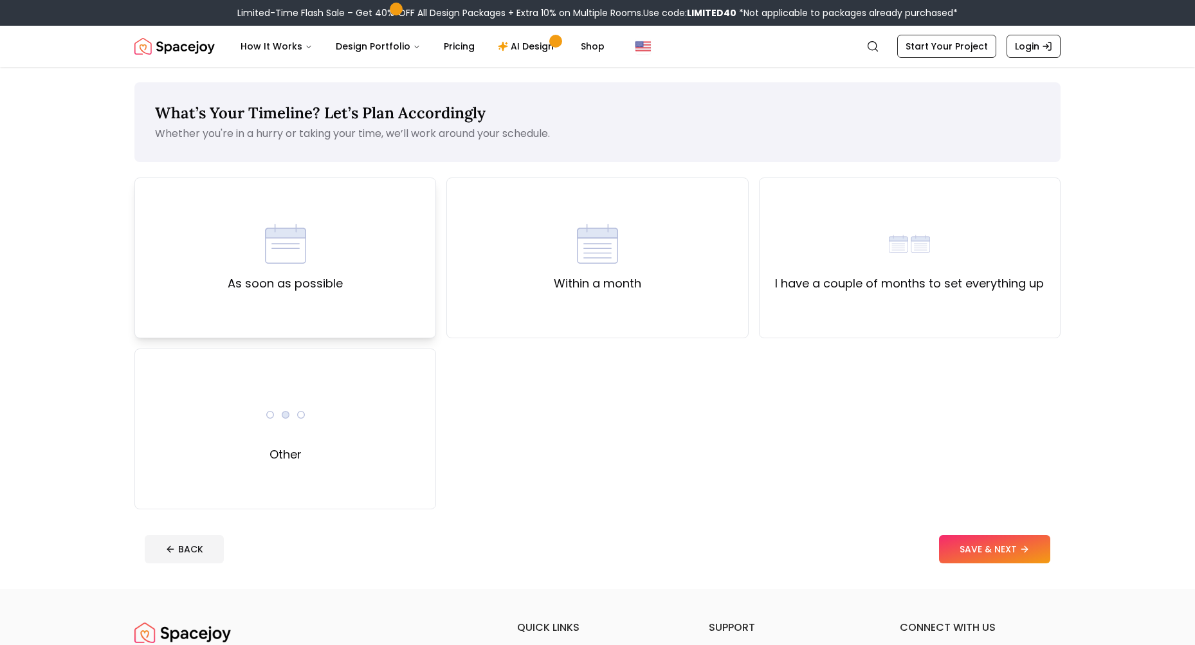
click at [304, 303] on div "As soon as possible" at bounding box center [285, 258] width 302 height 161
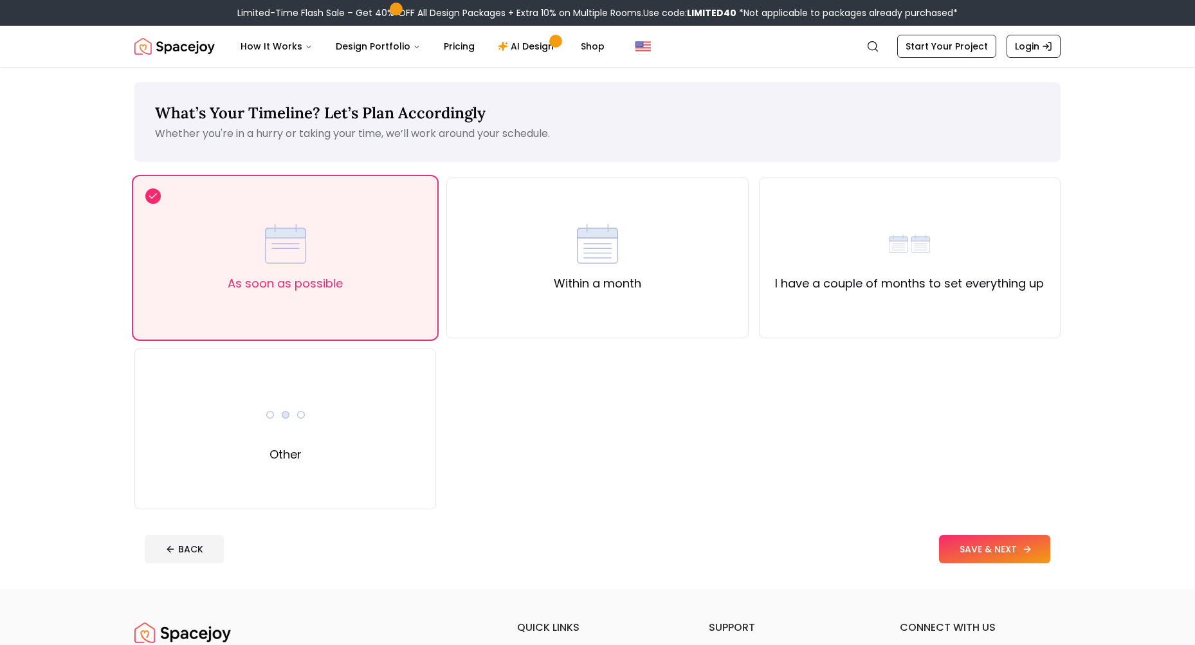
click at [1000, 542] on button "SAVE & NEXT" at bounding box center [994, 549] width 111 height 28
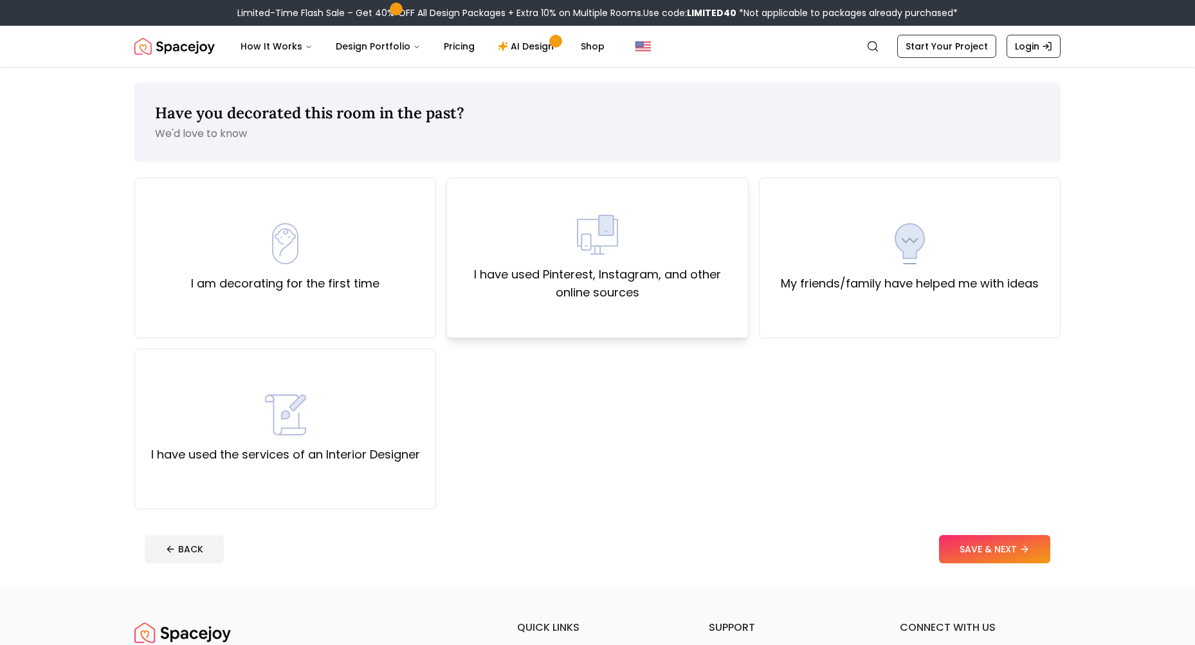
click at [567, 280] on label "I have used Pinterest, Instagram, and other online sources" at bounding box center [597, 284] width 280 height 36
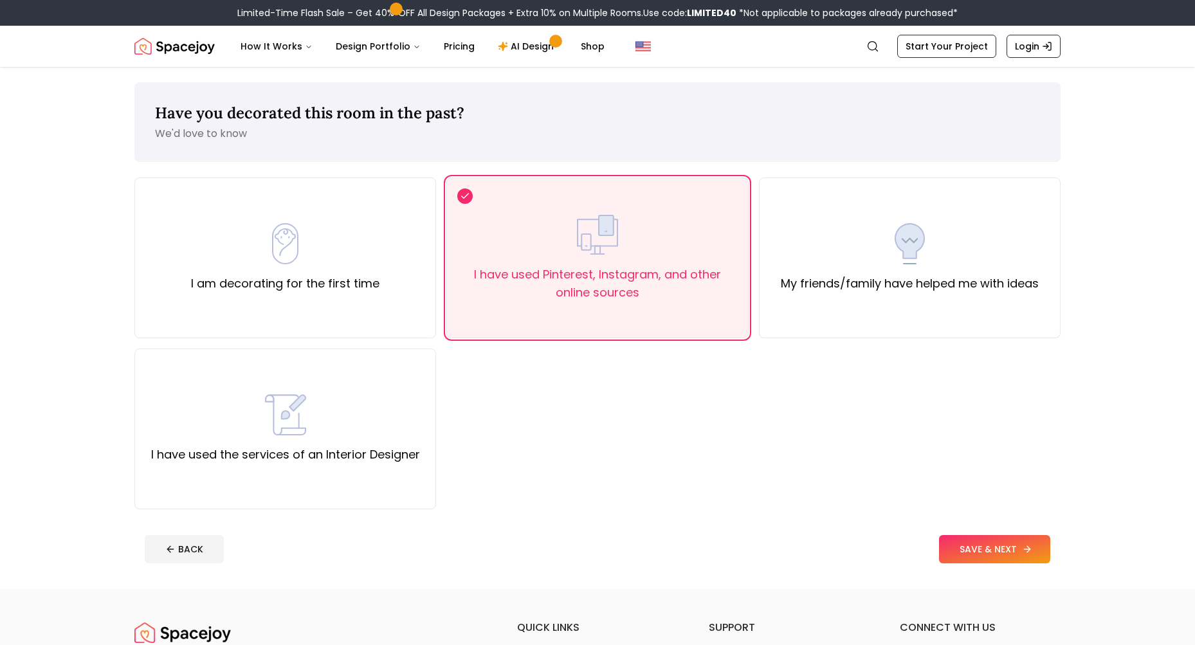
click at [955, 549] on button "SAVE & NEXT" at bounding box center [994, 549] width 111 height 28
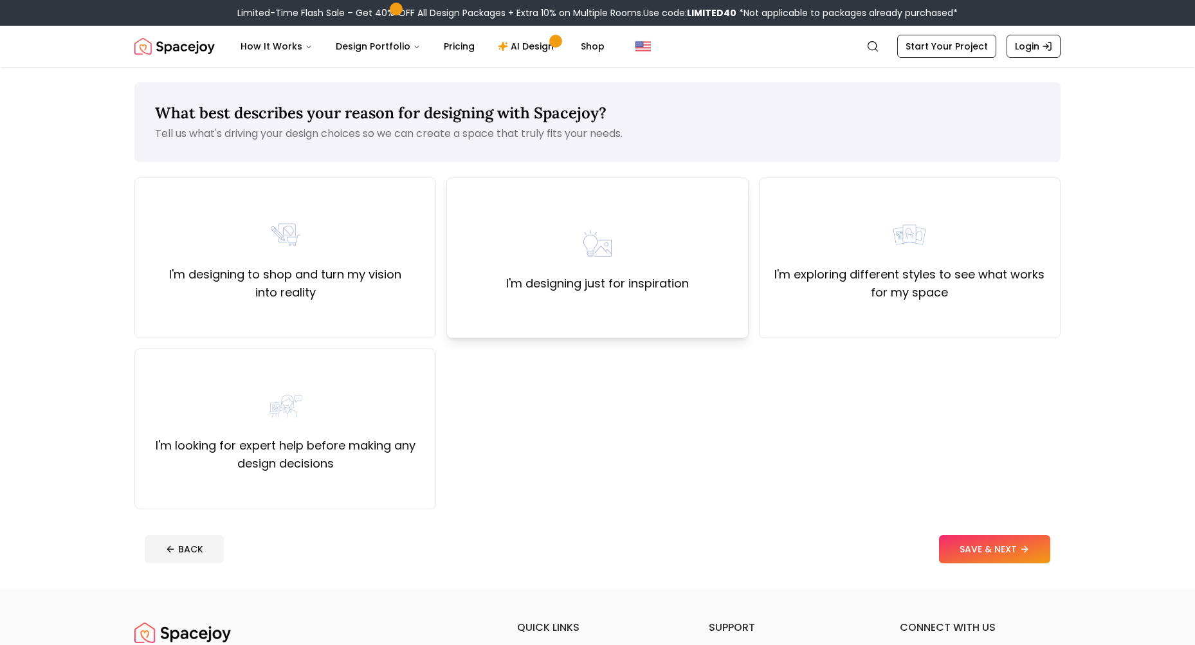
drag, startPoint x: 509, startPoint y: 279, endPoint x: 626, endPoint y: 318, distance: 123.7
click at [510, 279] on label "I'm designing just for inspiration" at bounding box center [597, 284] width 183 height 18
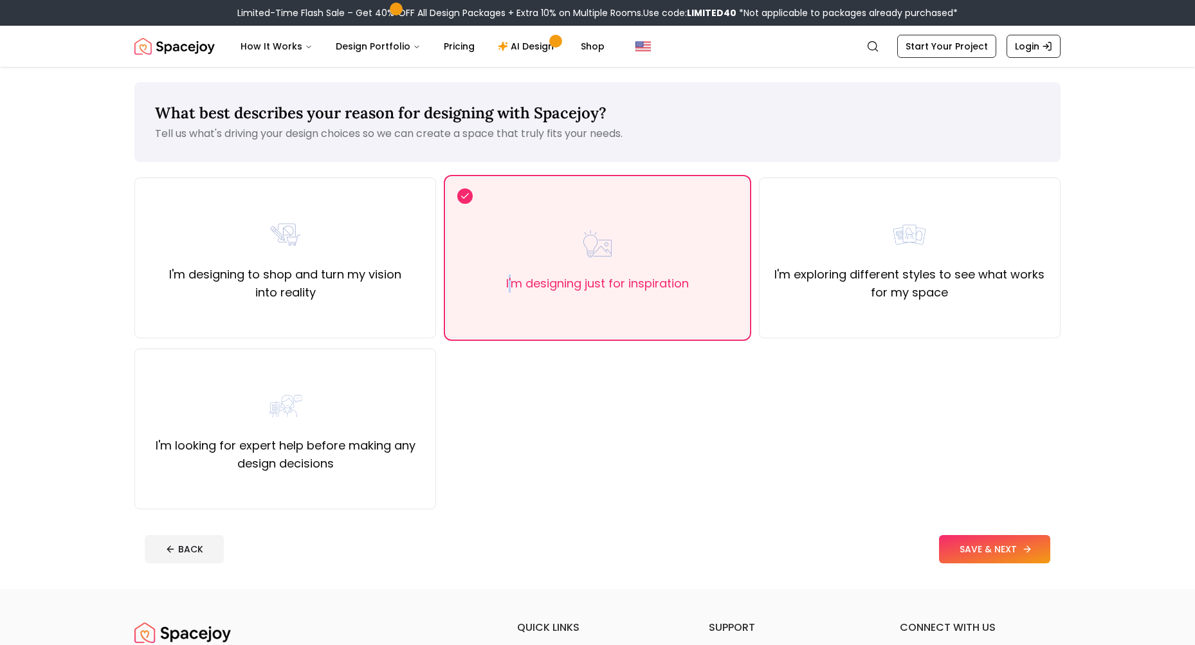
click at [1038, 544] on button "SAVE & NEXT" at bounding box center [994, 549] width 111 height 28
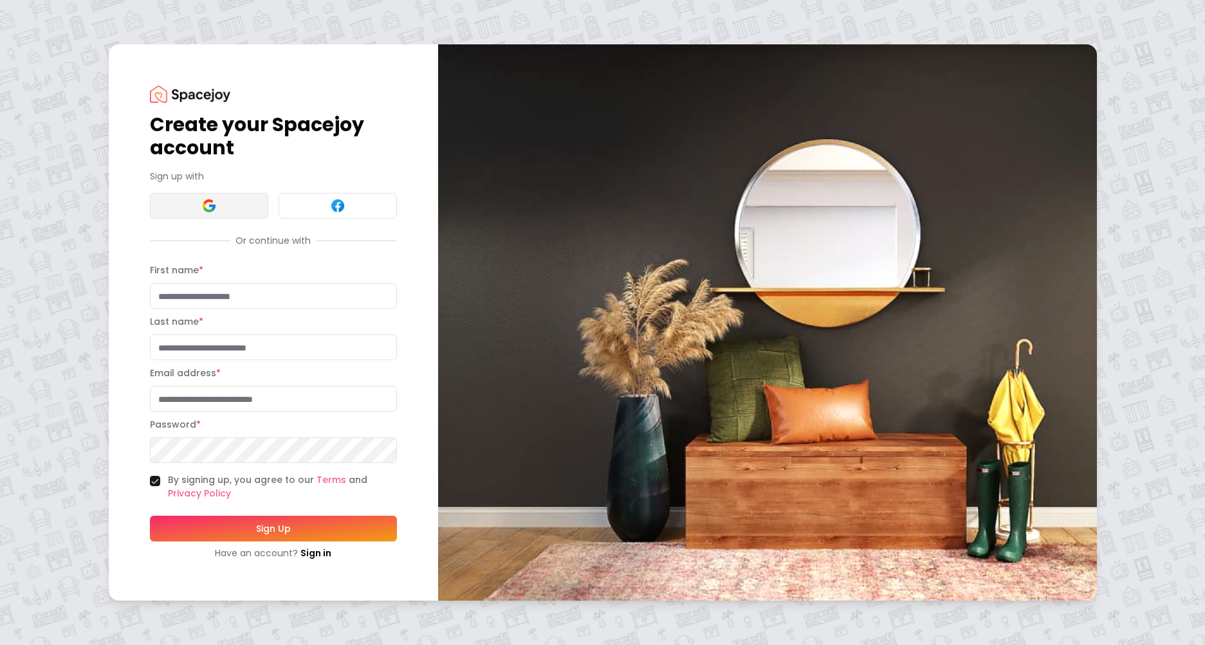
click at [216, 198] on button at bounding box center [209, 206] width 118 height 26
